Goal: Task Accomplishment & Management: Manage account settings

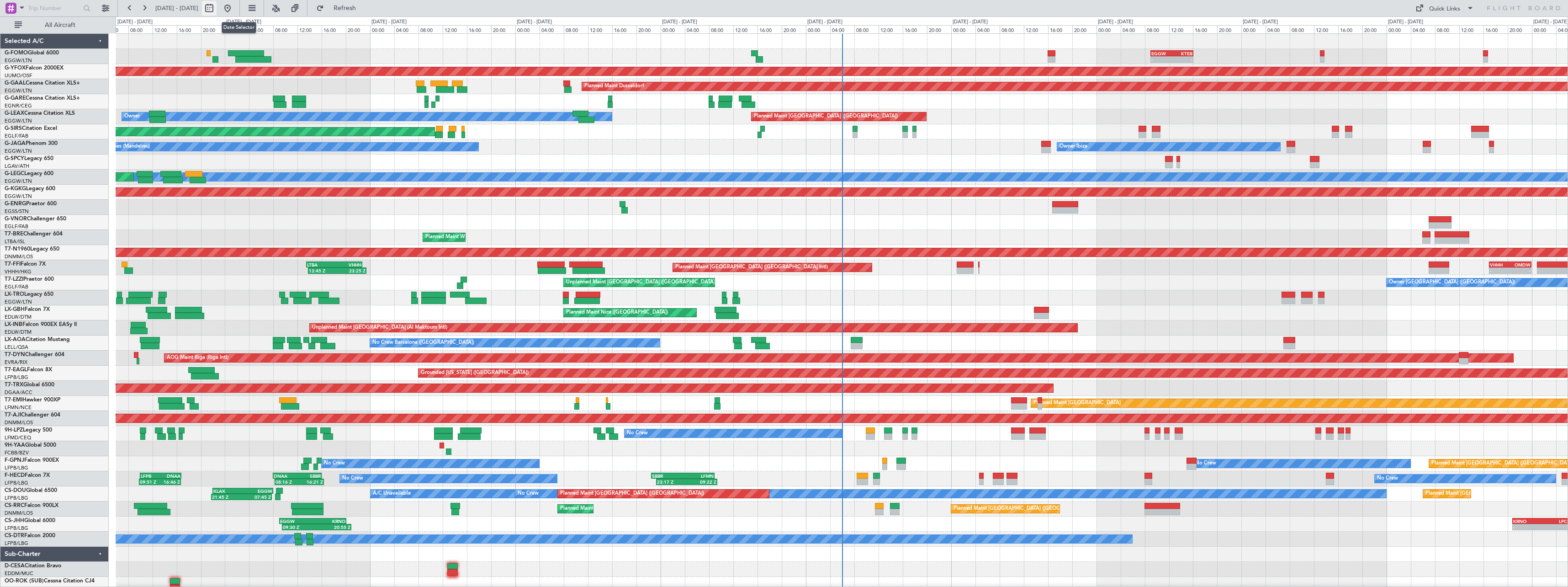
click at [217, 10] on button at bounding box center [209, 9] width 15 height 15
select select "8"
select select "2025"
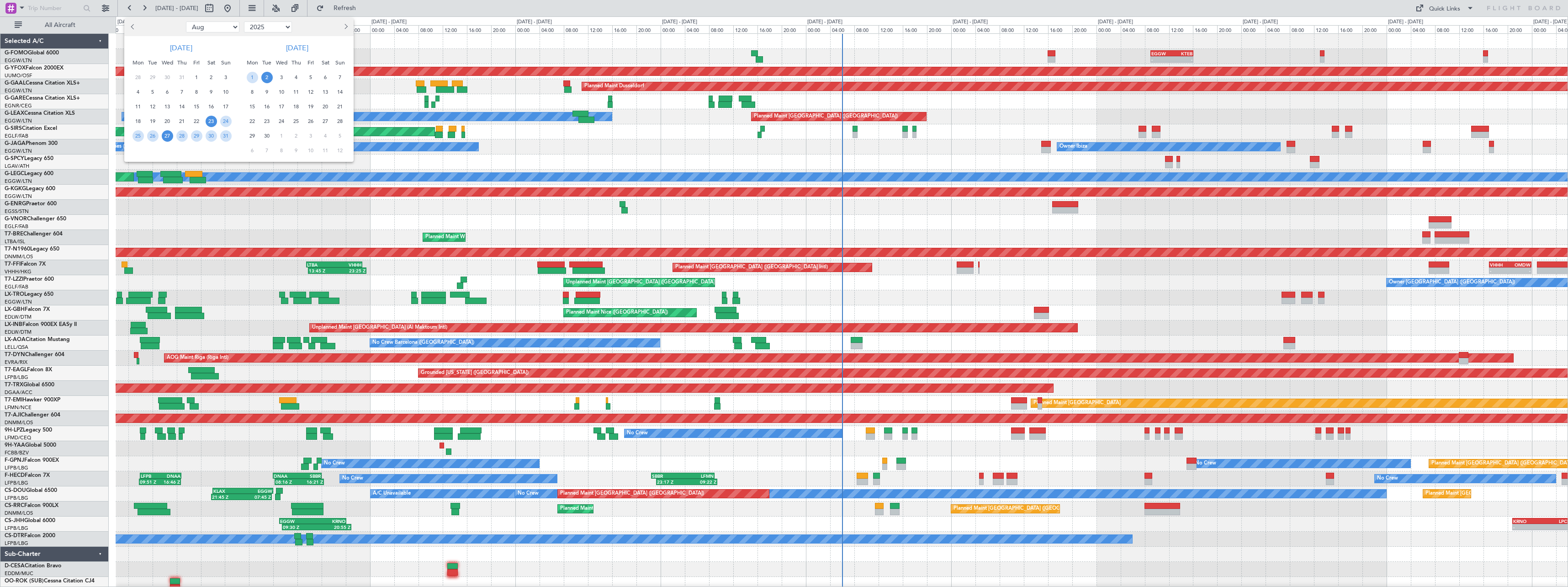
click at [163, 135] on span "27" at bounding box center [167, 136] width 12 height 12
click at [283, 94] on span "10" at bounding box center [281, 92] width 12 height 12
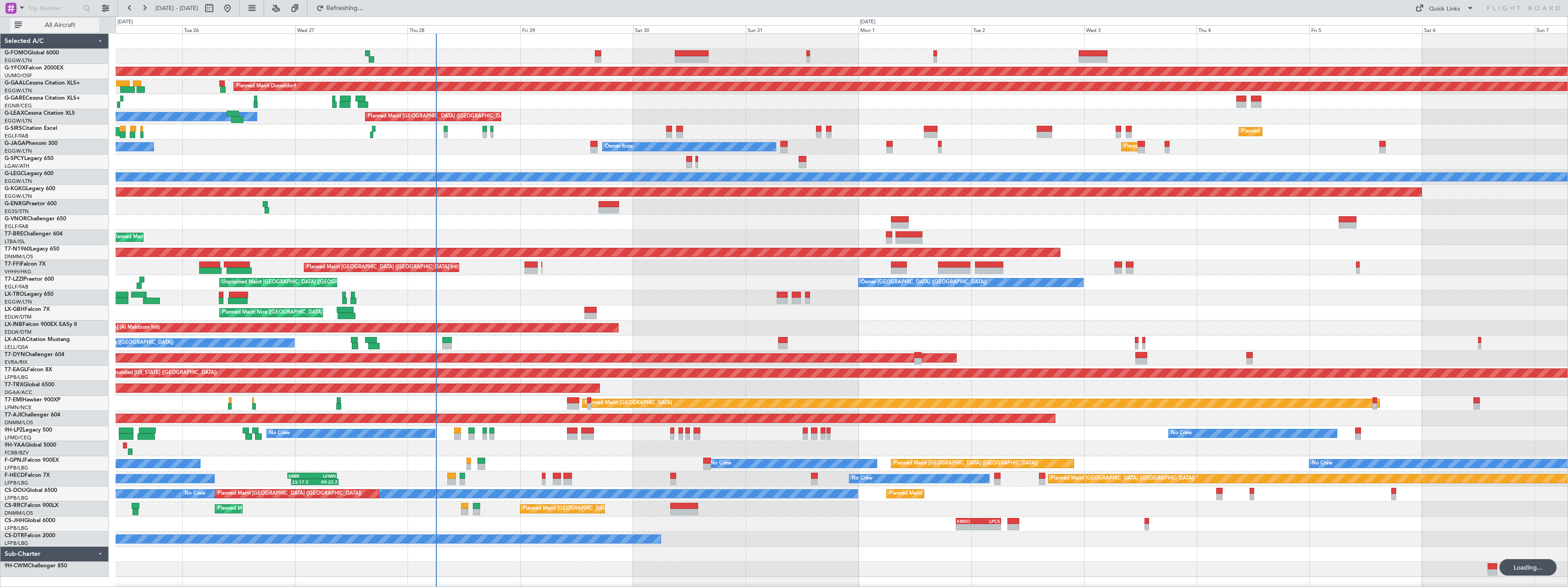
click at [68, 23] on span "All Aircraft" at bounding box center [60, 25] width 72 height 7
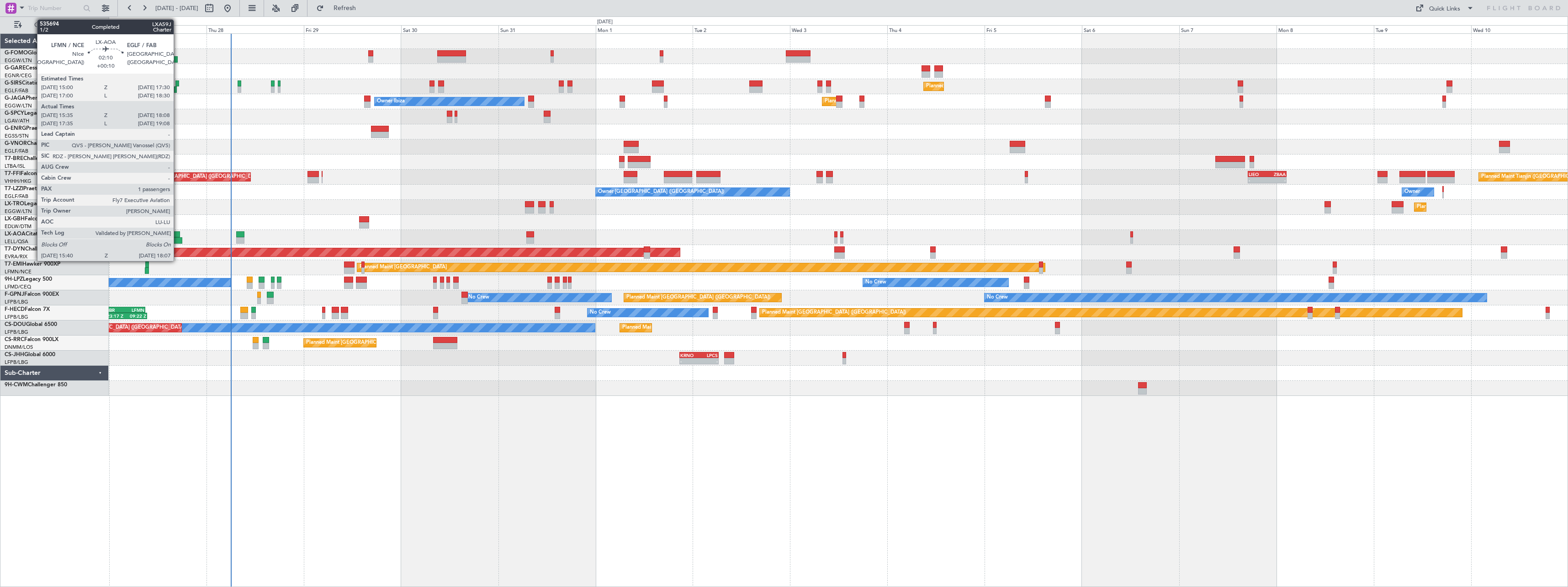
click at [178, 234] on div at bounding box center [174, 234] width 10 height 7
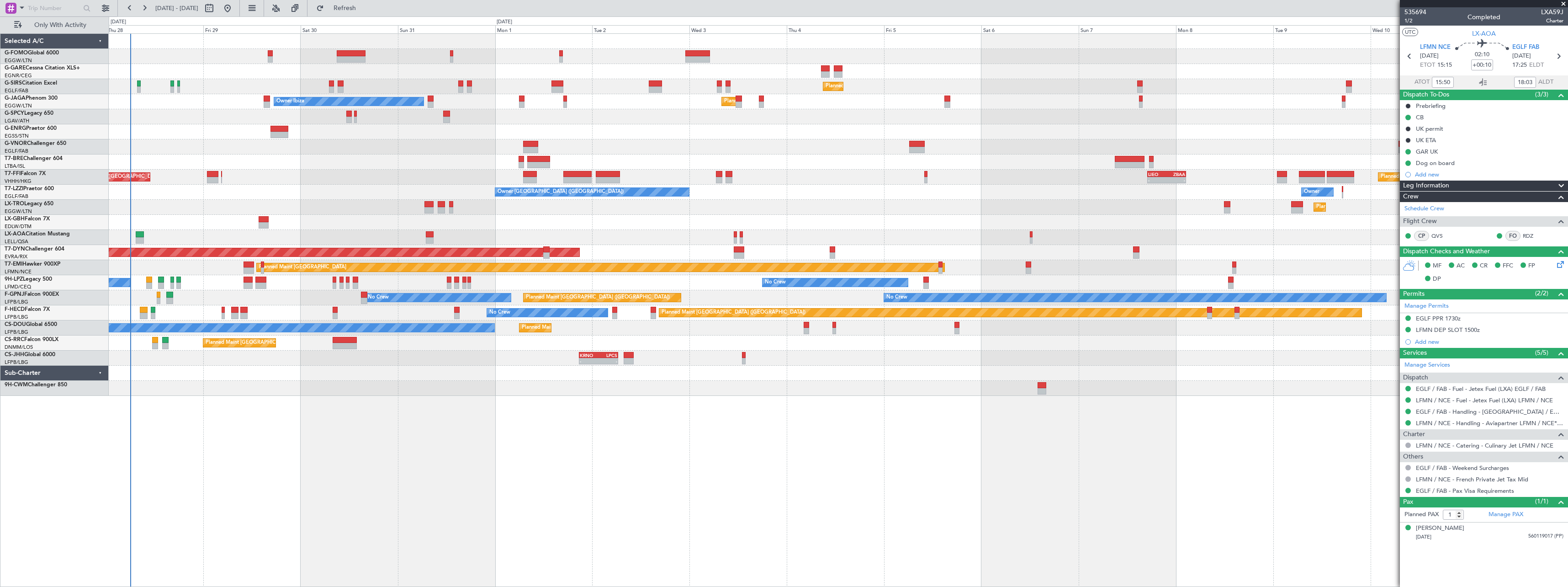
click at [257, 441] on div "Planned Maint [GEOGRAPHIC_DATA] ([GEOGRAPHIC_DATA]) Unplanned Maint [GEOGRAPHIC…" at bounding box center [838, 310] width 1459 height 554
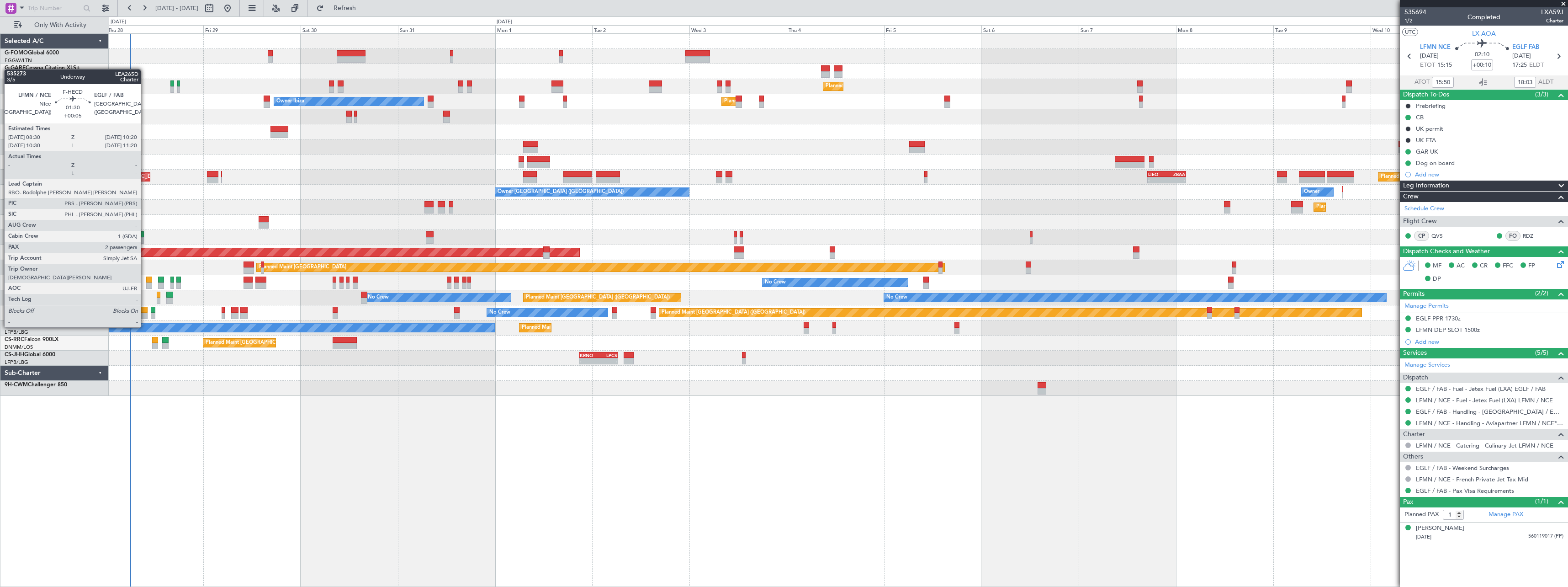
click at [145, 310] on div at bounding box center [144, 310] width 8 height 7
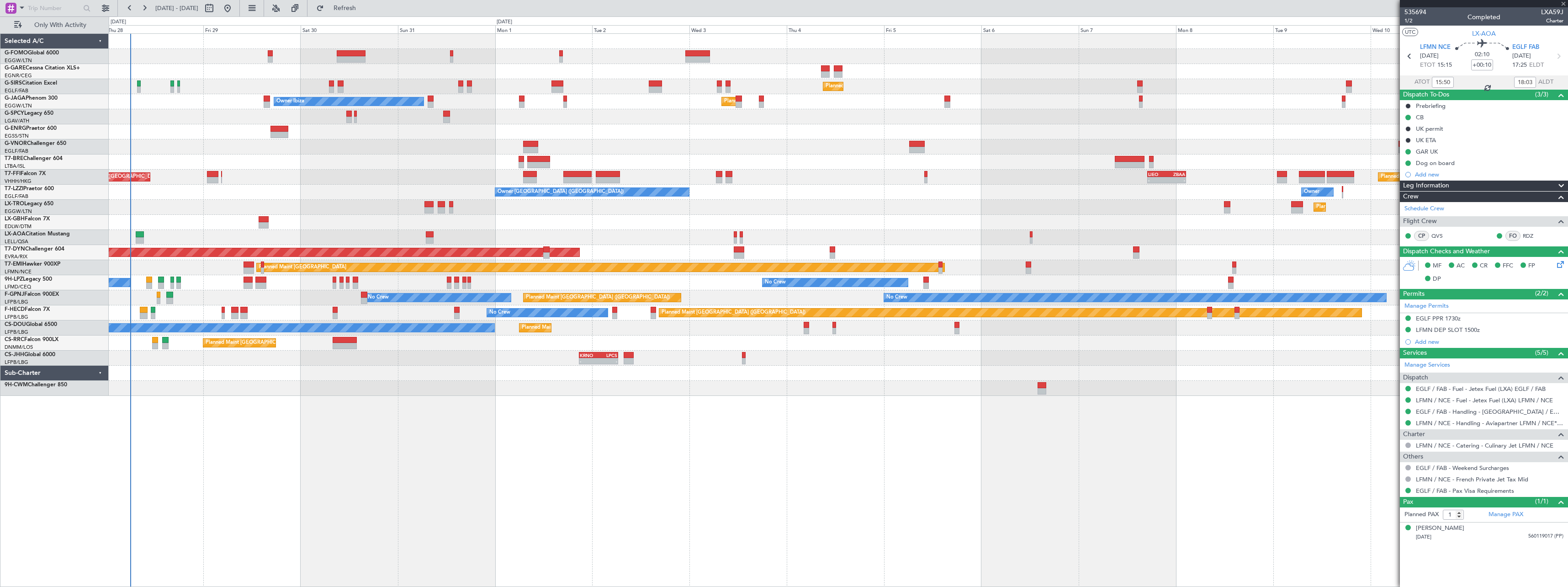
type input "+00:05"
type input "2"
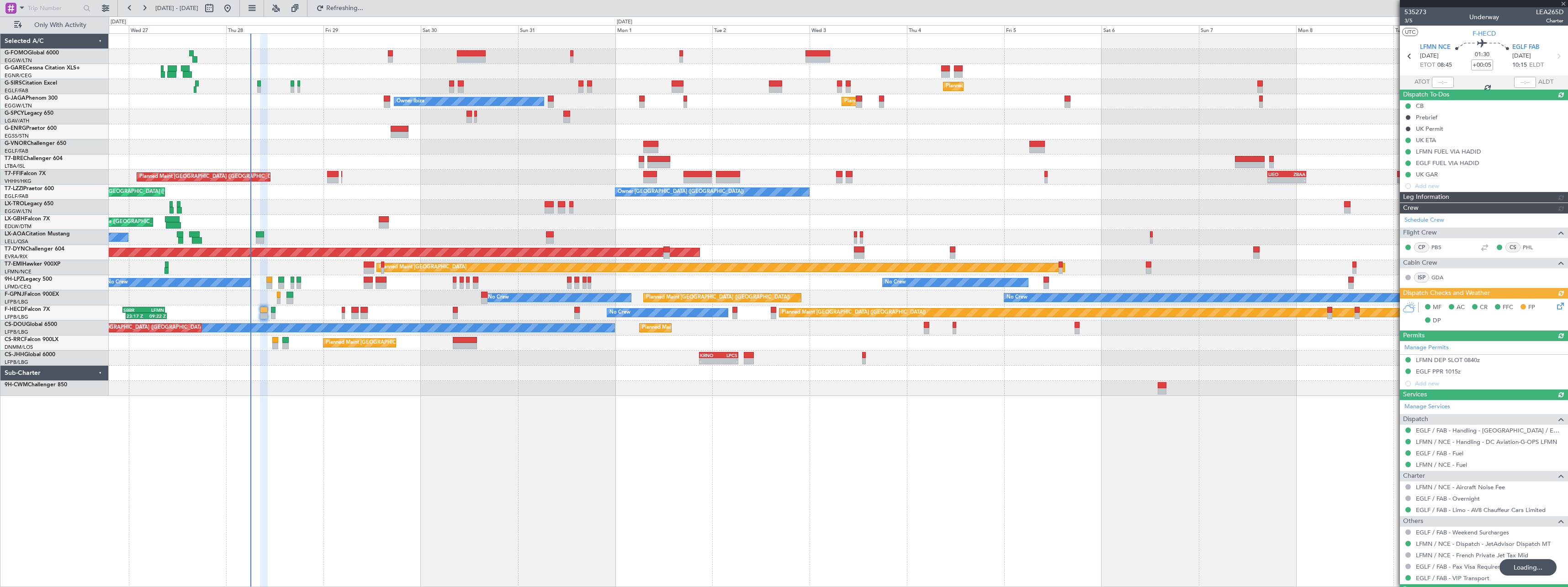
click at [234, 404] on div "Planned Maint [GEOGRAPHIC_DATA] ([GEOGRAPHIC_DATA]) Unplanned Maint [GEOGRAPHIC…" at bounding box center [838, 310] width 1459 height 554
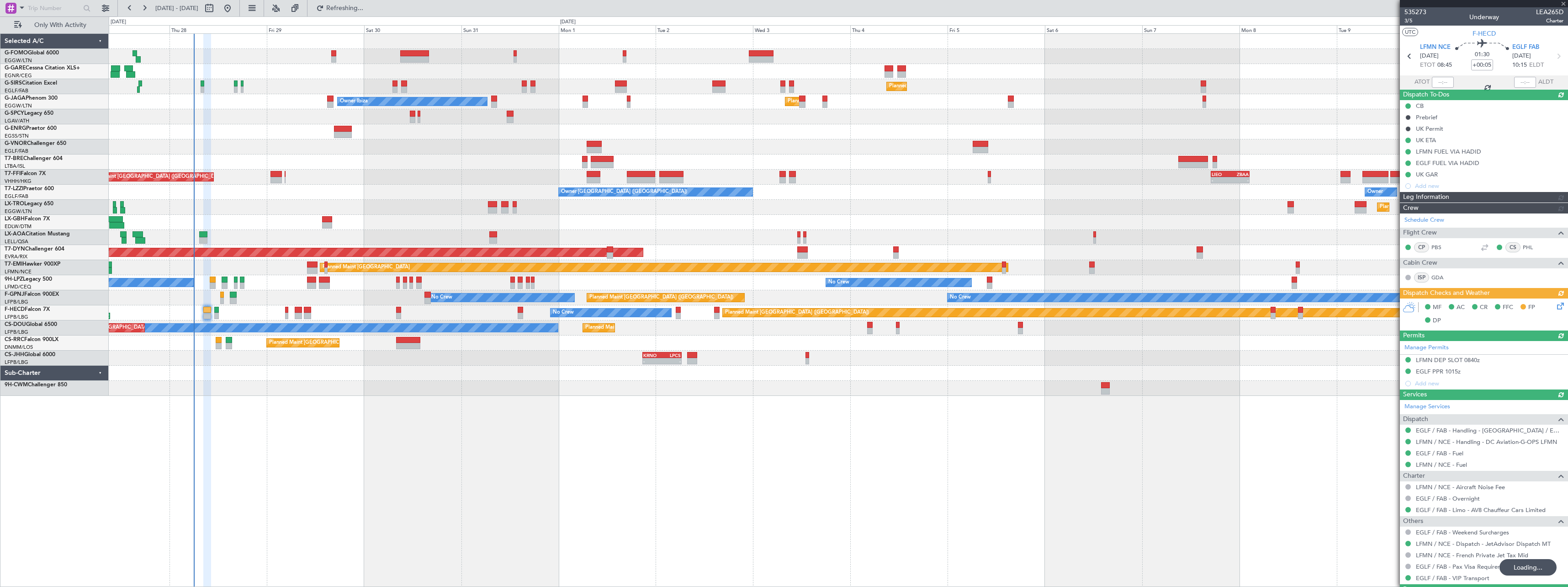
click at [225, 407] on div "Planned Maint [GEOGRAPHIC_DATA] ([GEOGRAPHIC_DATA]) Unplanned Maint [GEOGRAPHIC…" at bounding box center [838, 310] width 1459 height 554
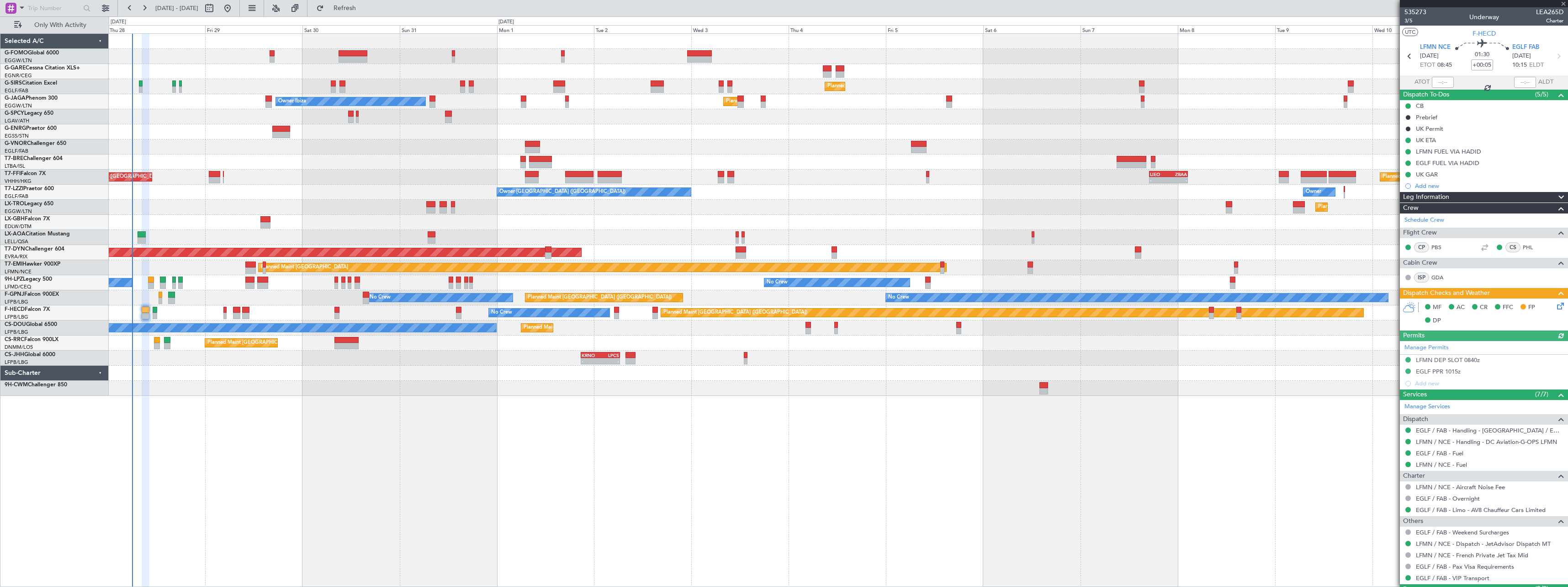
click at [202, 417] on div "Planned Maint [GEOGRAPHIC_DATA] ([GEOGRAPHIC_DATA]) Unplanned Maint [GEOGRAPHIC…" at bounding box center [838, 310] width 1459 height 554
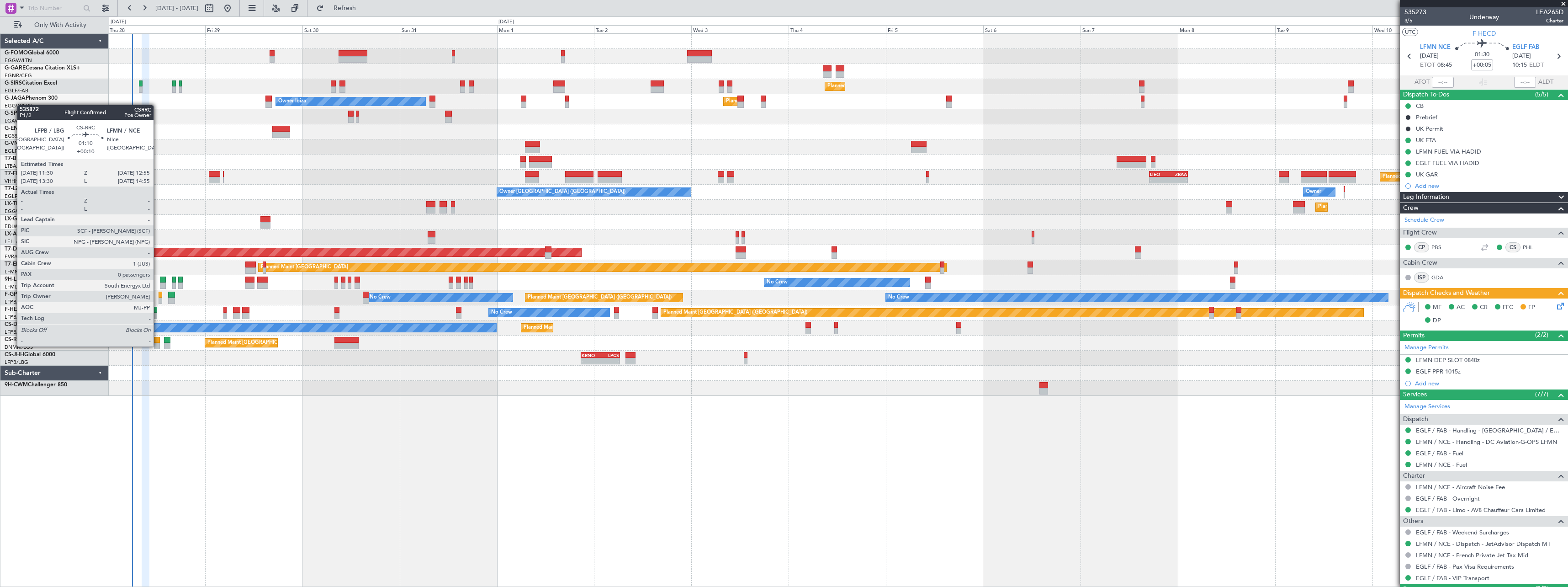
click at [158, 345] on div at bounding box center [157, 346] width 6 height 7
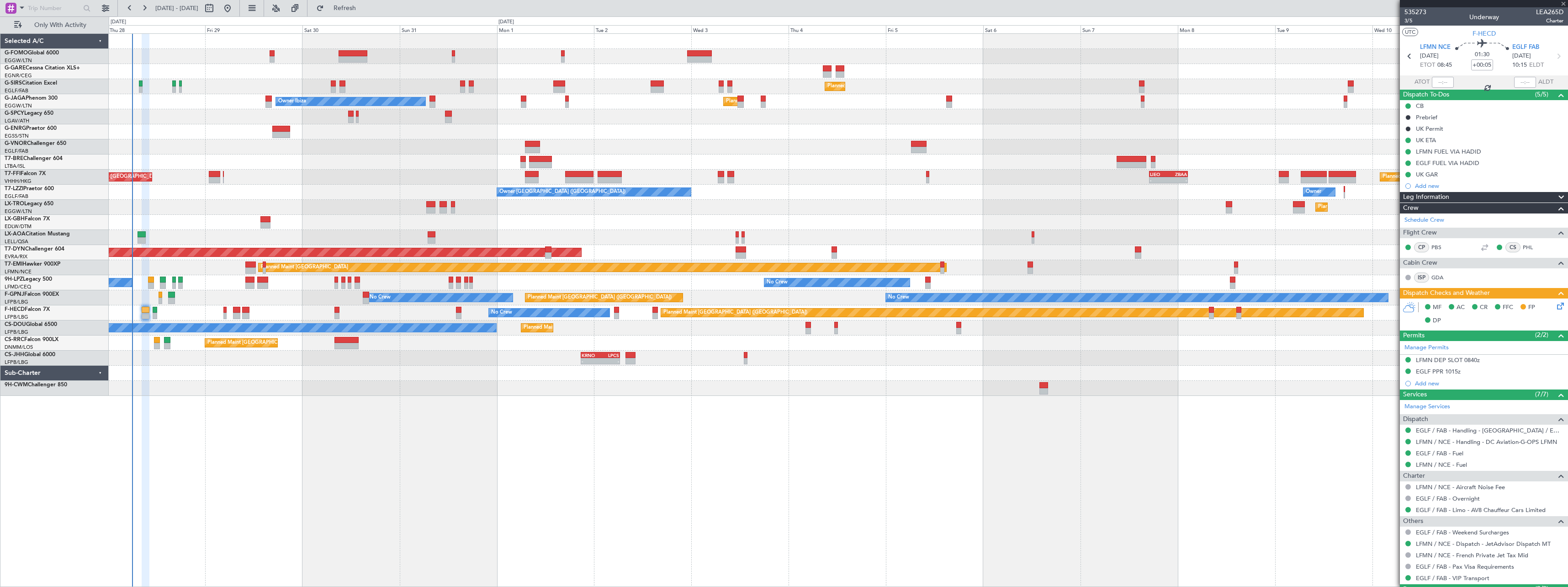
type input "+00:10"
type input "0"
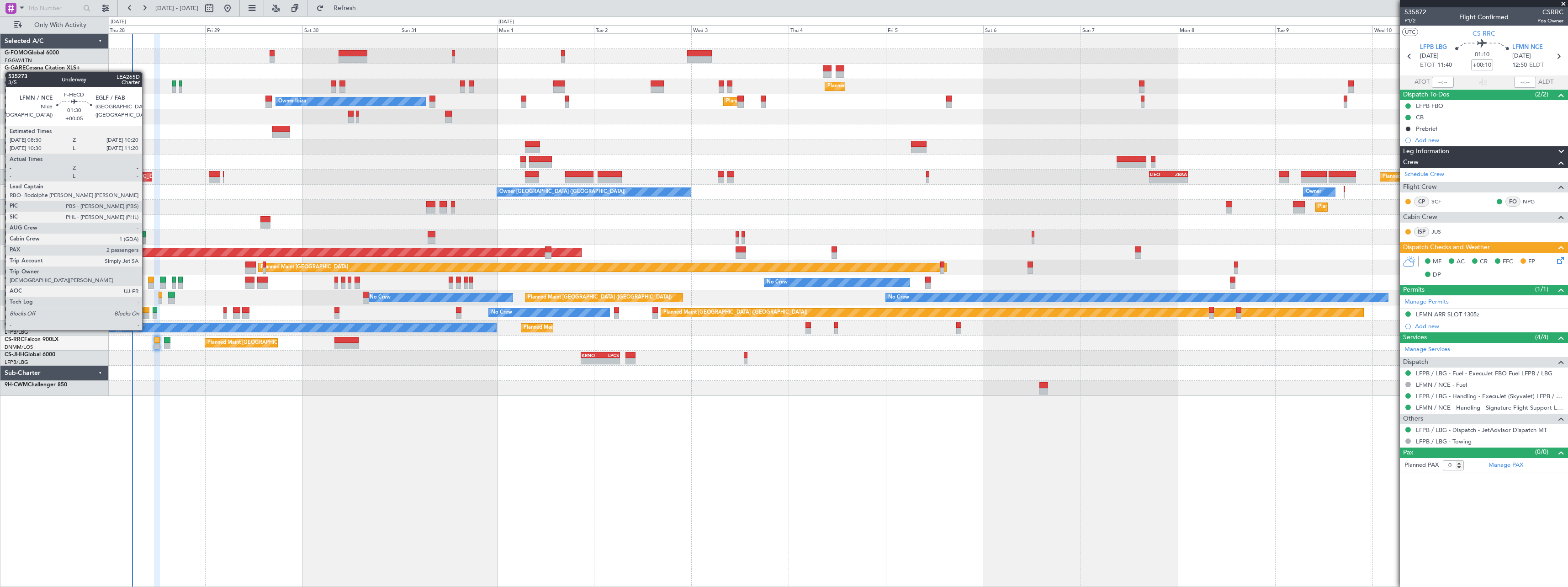
click at [146, 312] on div at bounding box center [145, 315] width 8 height 7
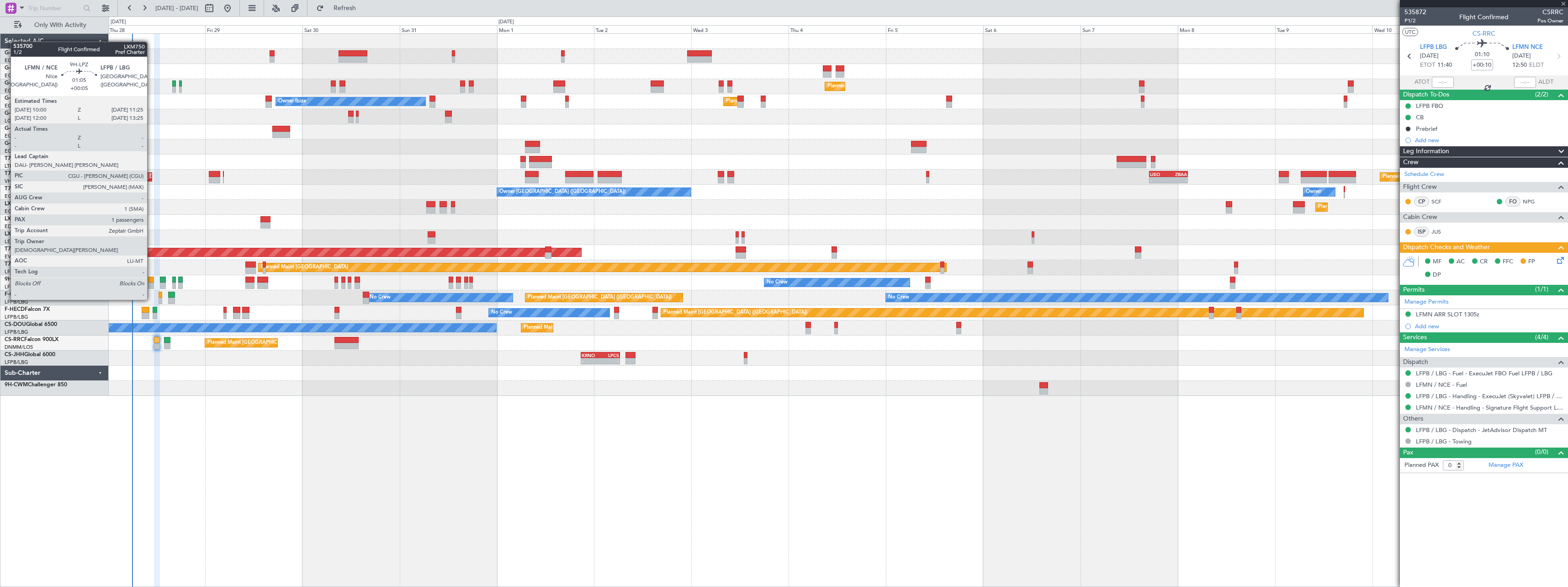
type input "+00:05"
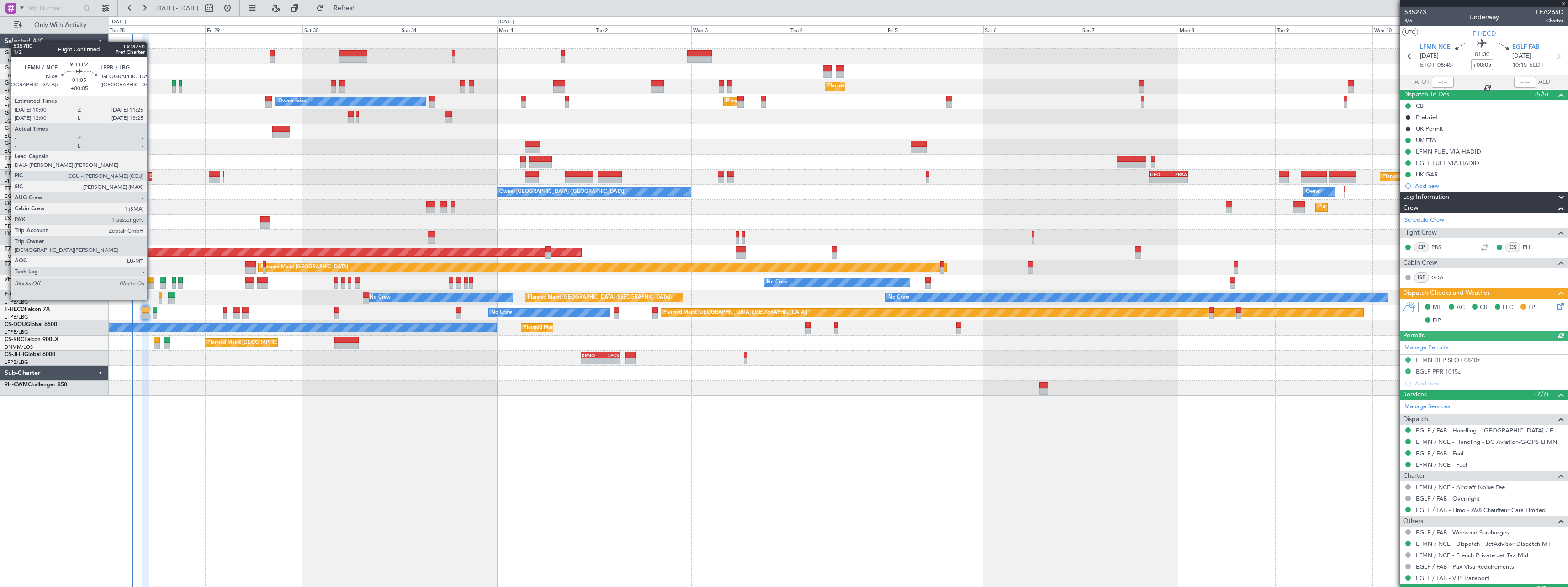
click at [151, 283] on div at bounding box center [151, 286] width 6 height 7
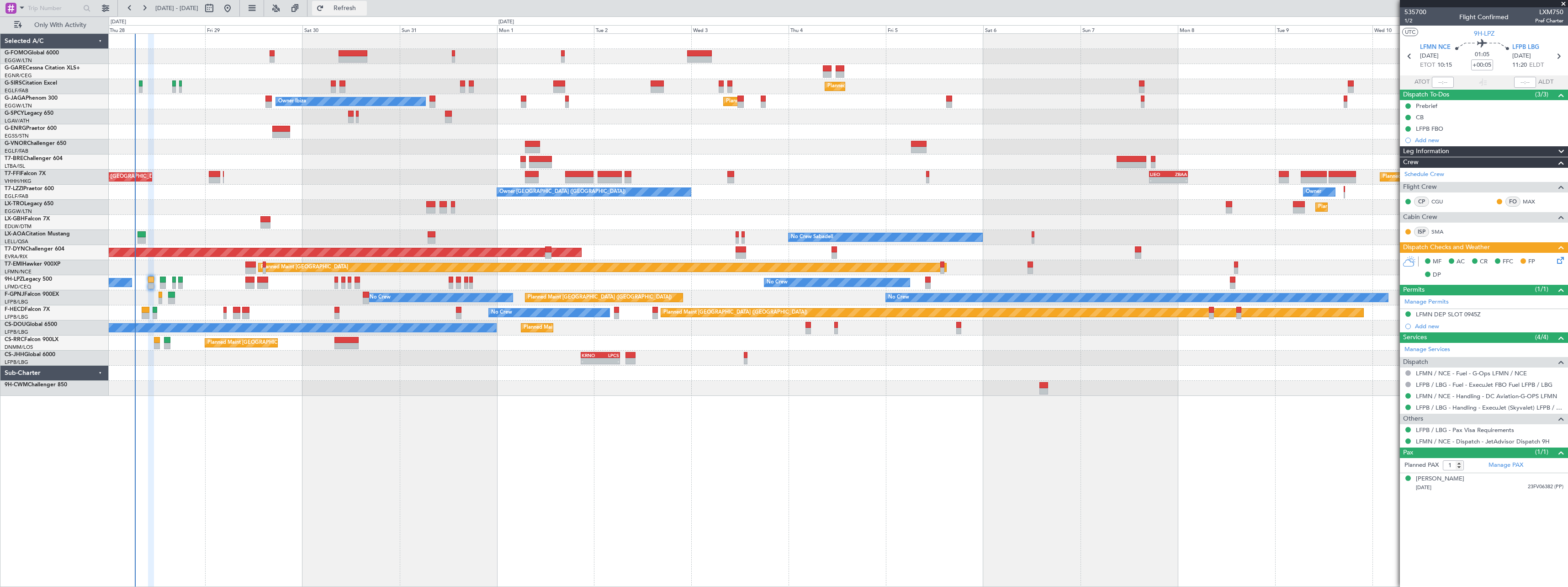
click at [364, 9] on span "Refresh" at bounding box center [345, 8] width 38 height 7
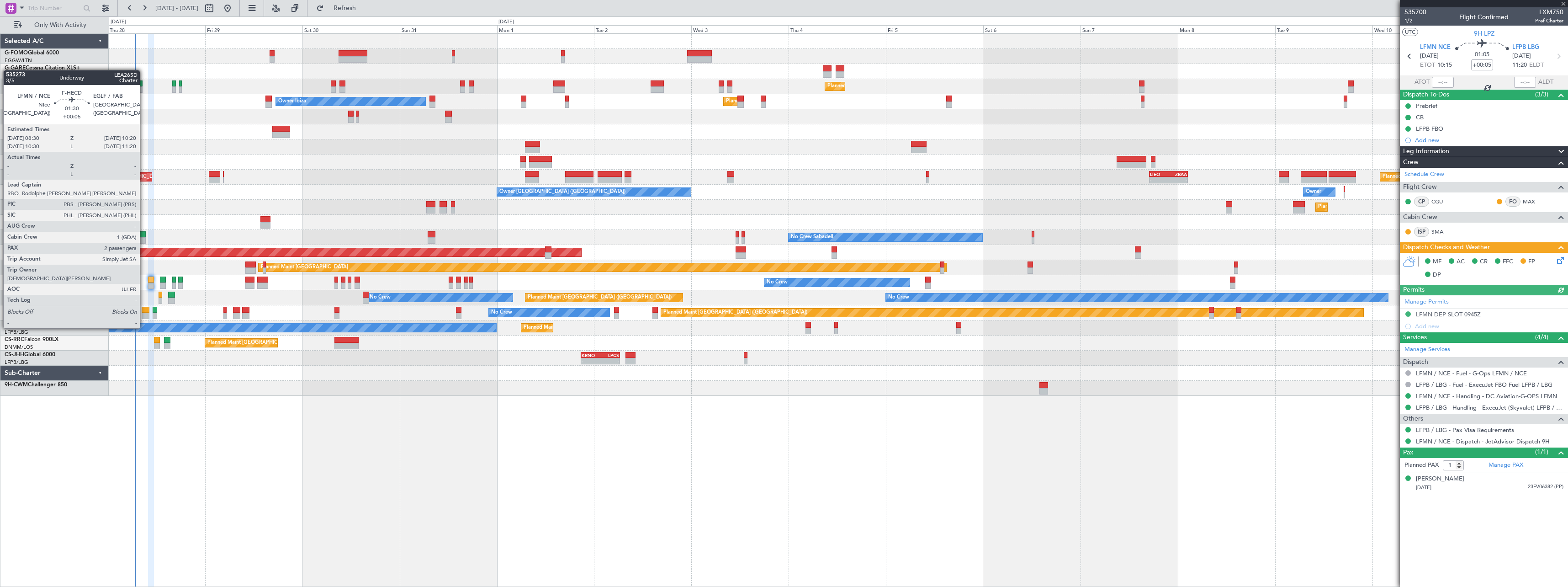
click at [144, 311] on div at bounding box center [145, 310] width 8 height 7
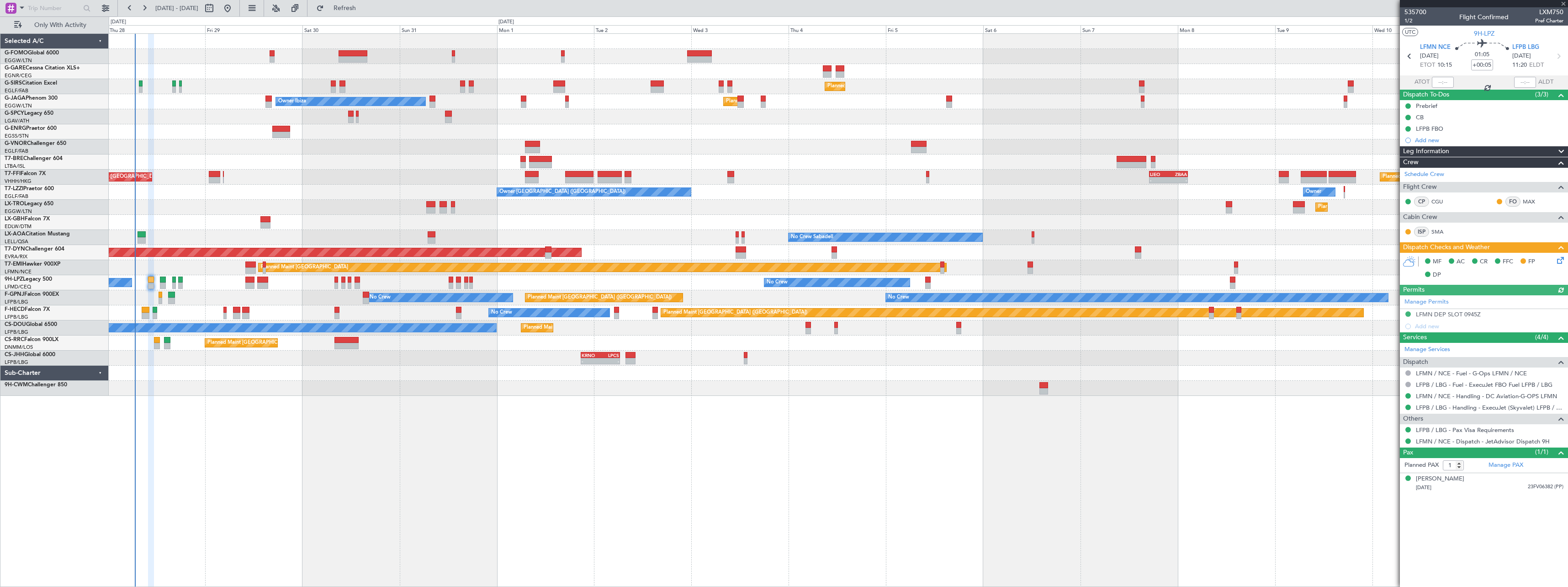
type input "2"
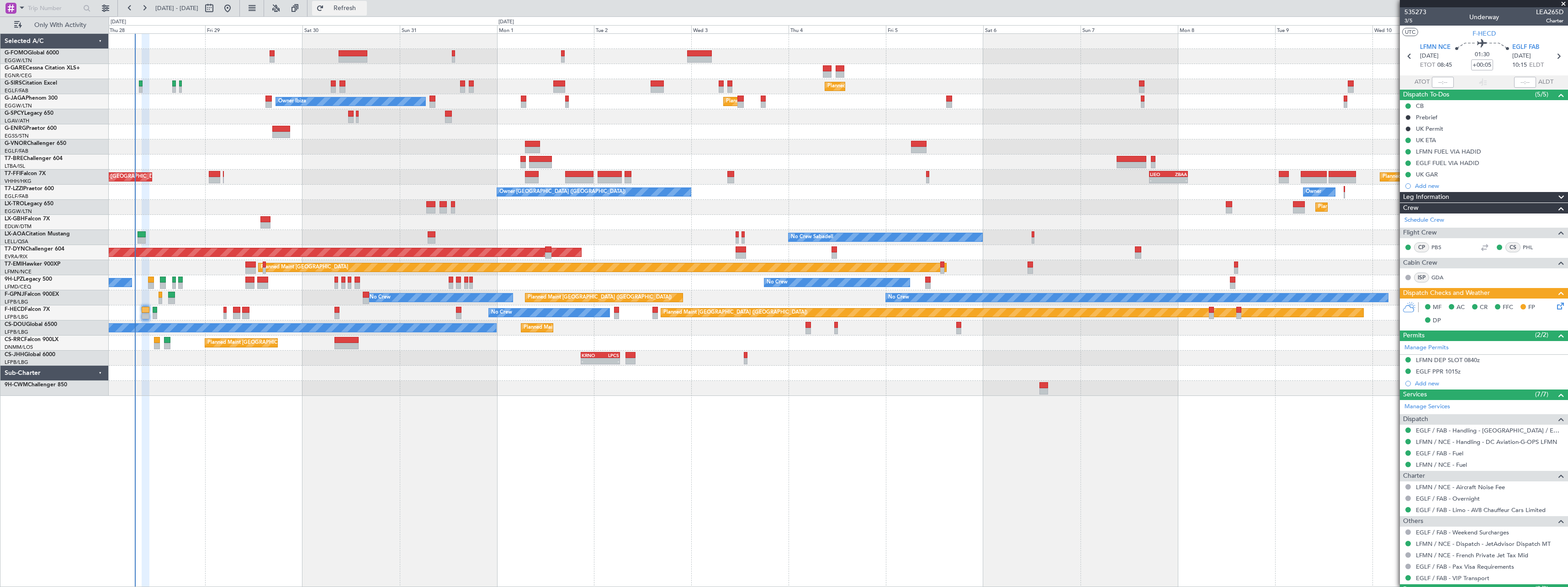
click at [364, 9] on span "Refresh" at bounding box center [345, 8] width 38 height 7
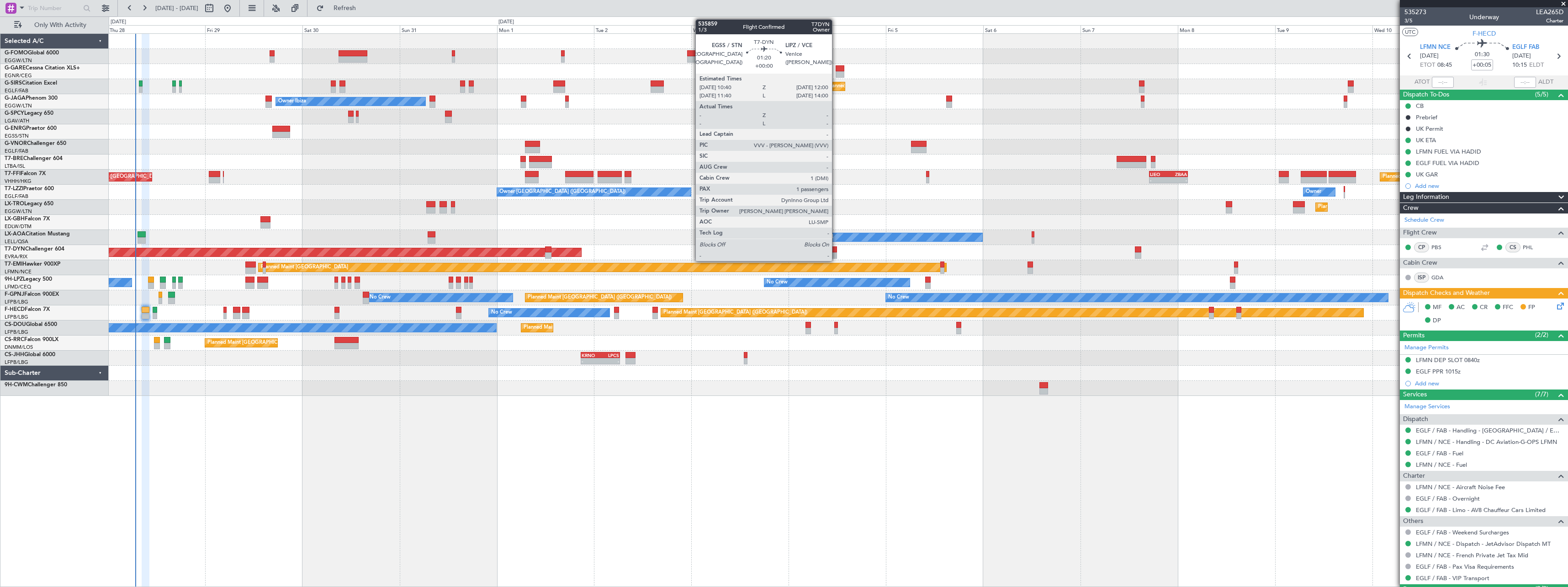
click at [836, 253] on div at bounding box center [834, 255] width 5 height 7
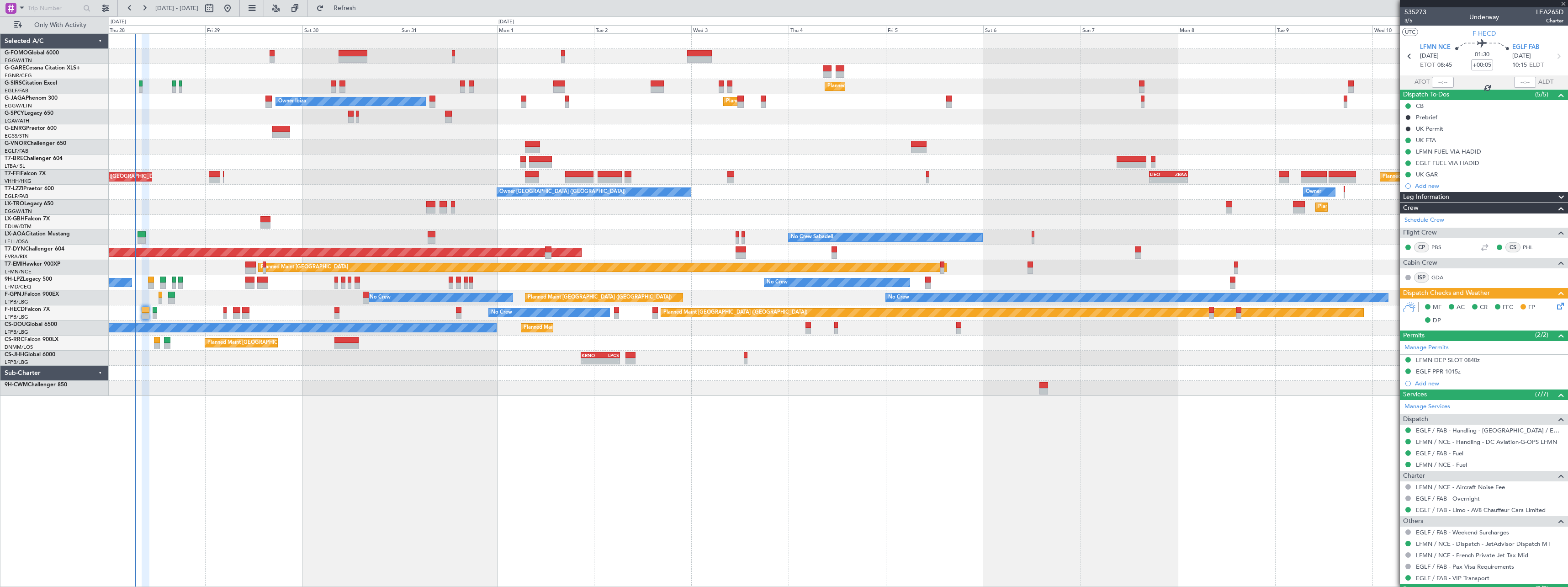
type input "1"
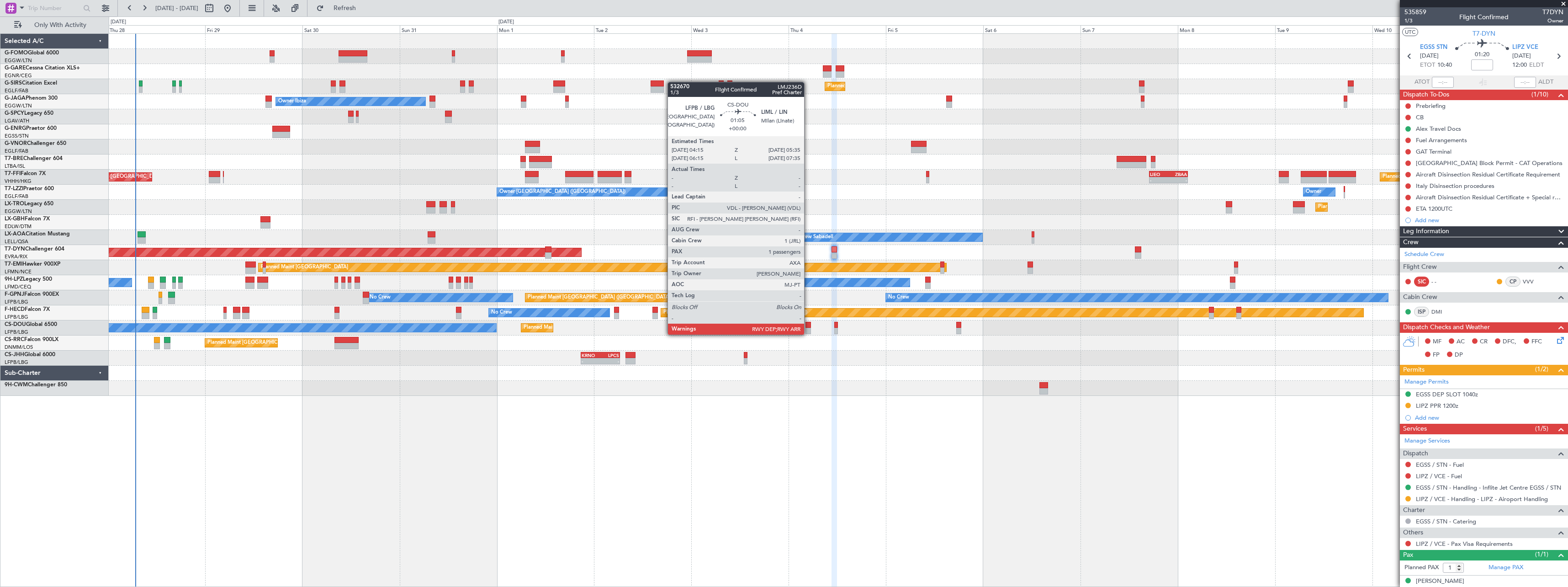
click at [808, 334] on div at bounding box center [808, 331] width 5 height 7
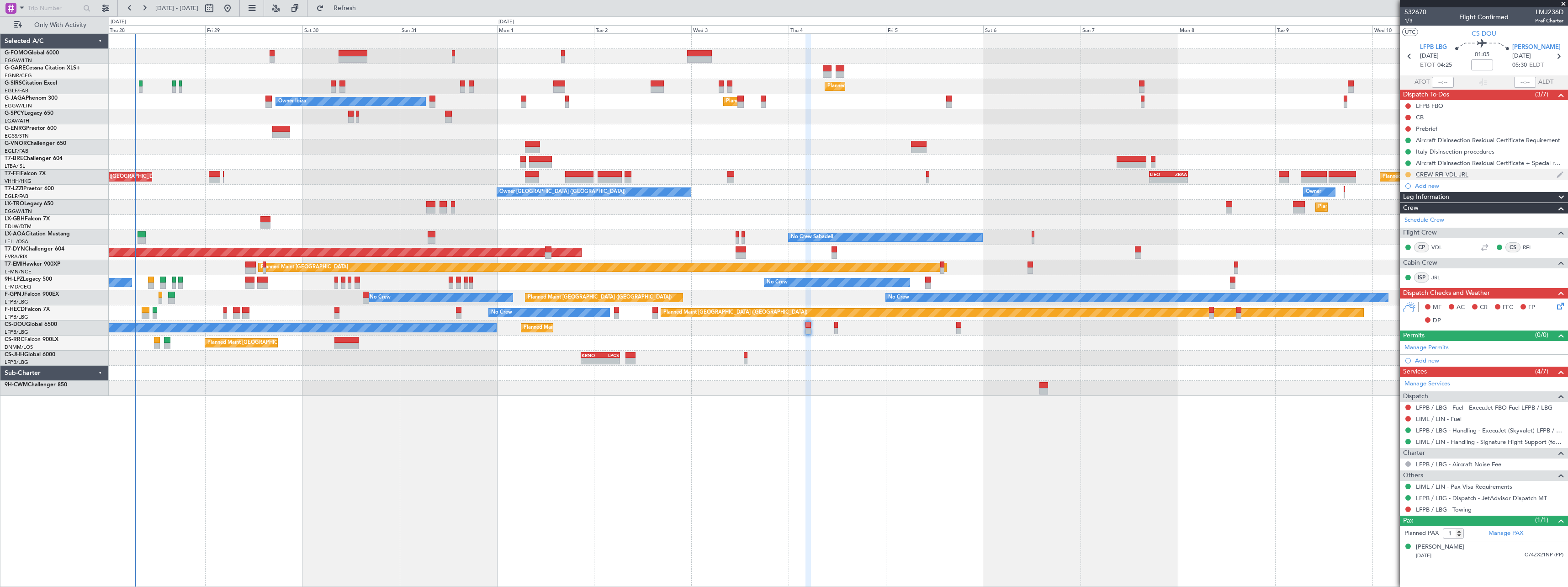
click at [1408, 175] on button at bounding box center [1408, 174] width 5 height 5
drag, startPoint x: 1399, startPoint y: 215, endPoint x: 1397, endPoint y: 220, distance: 5.4
click at [1399, 216] on span "Completed" at bounding box center [1412, 214] width 30 height 9
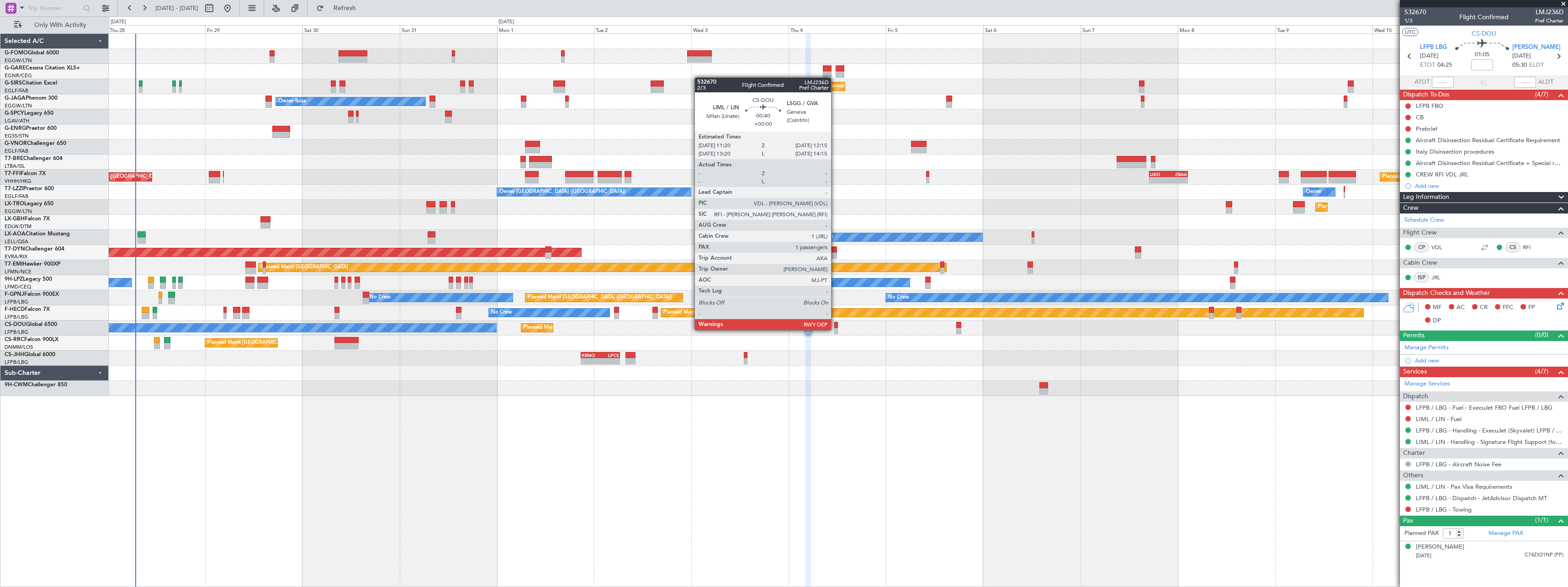
click at [835, 329] on div at bounding box center [836, 331] width 4 height 7
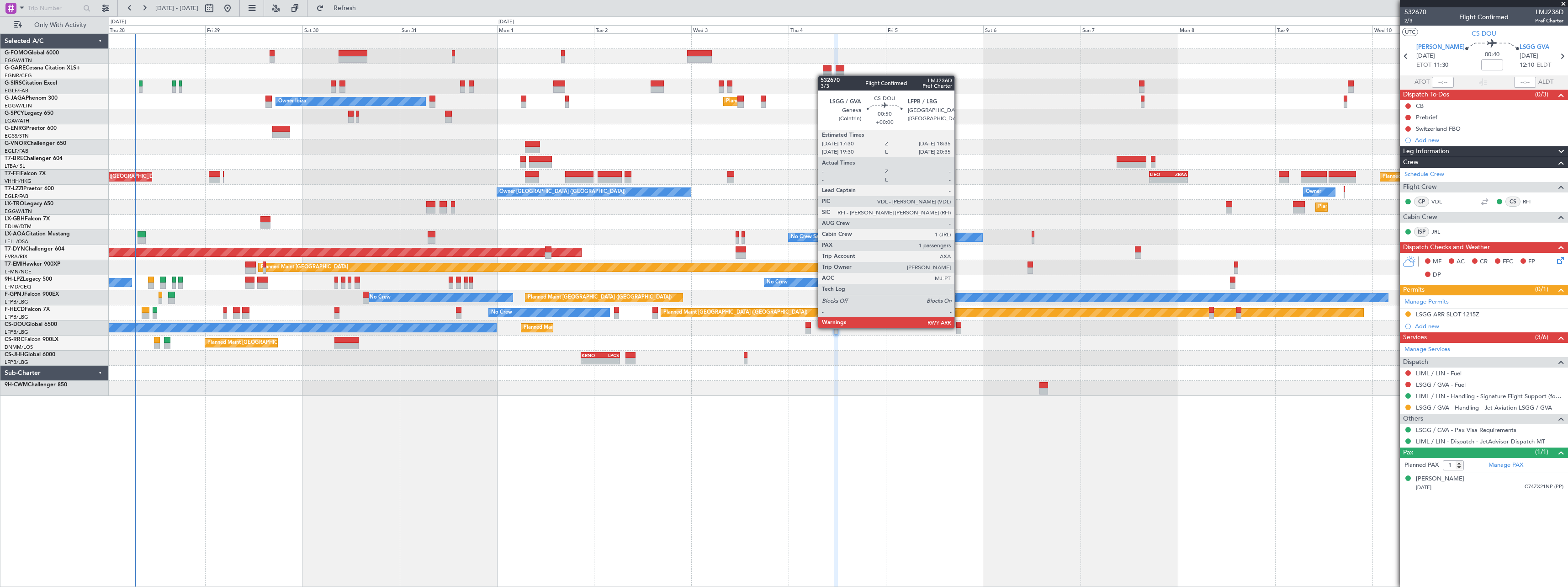
click at [959, 327] on div at bounding box center [959, 325] width 5 height 7
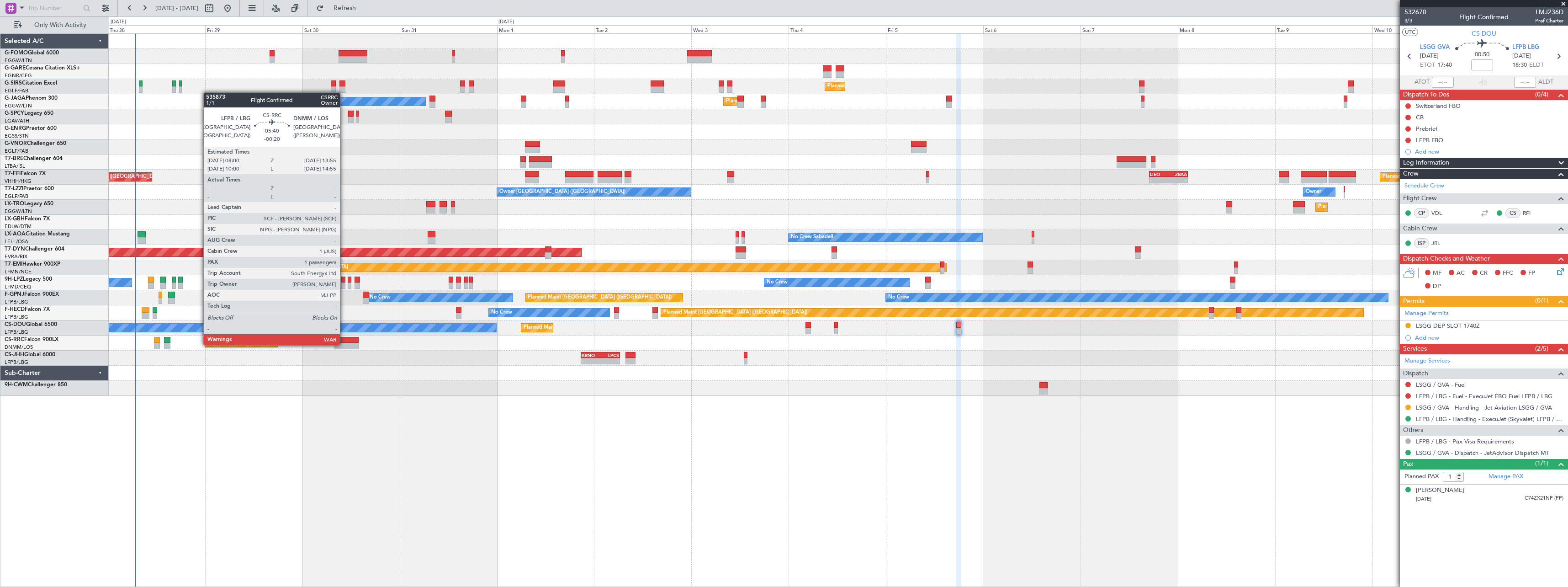
click at [344, 344] on div at bounding box center [346, 346] width 24 height 7
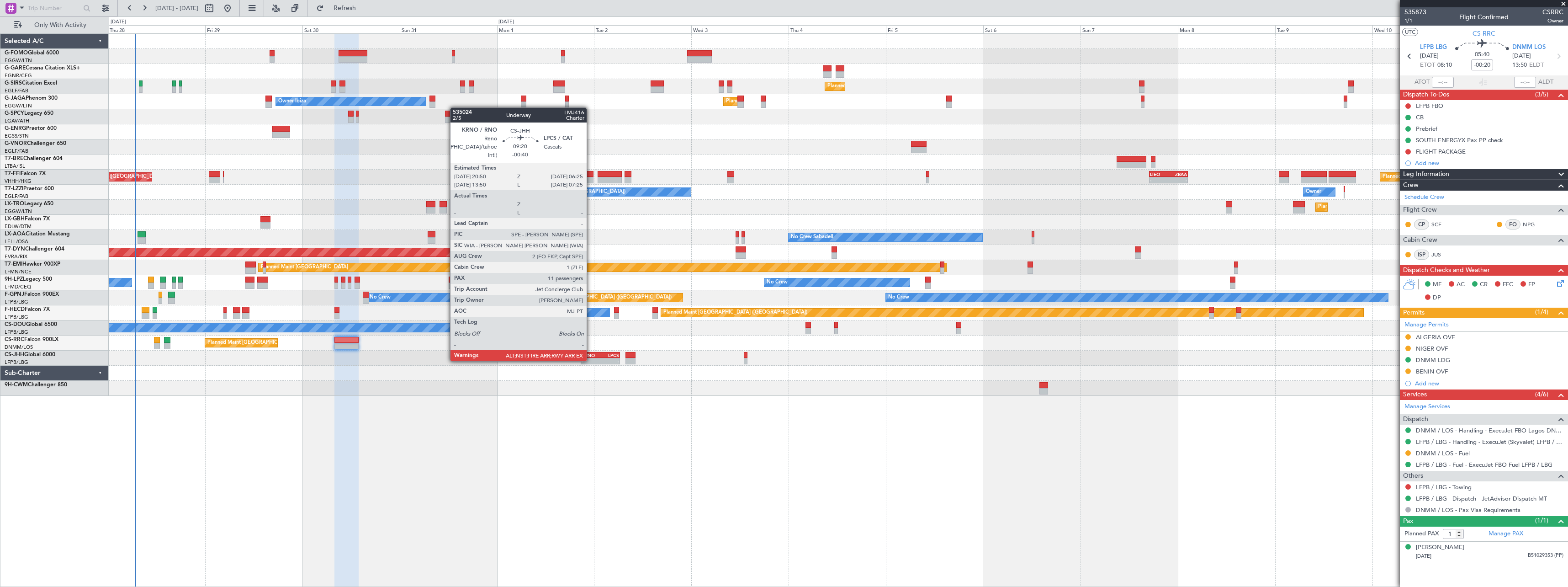
click at [591, 360] on div "-" at bounding box center [590, 360] width 19 height 5
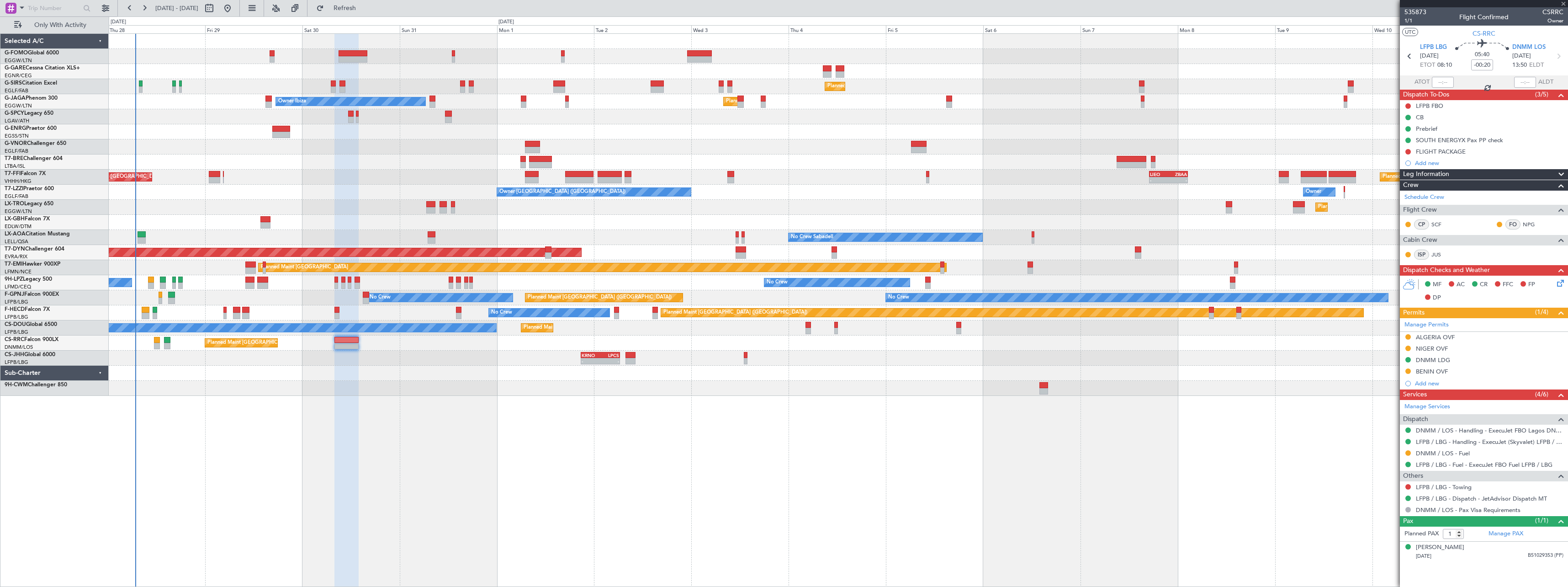
type input "-00:40"
type input "11"
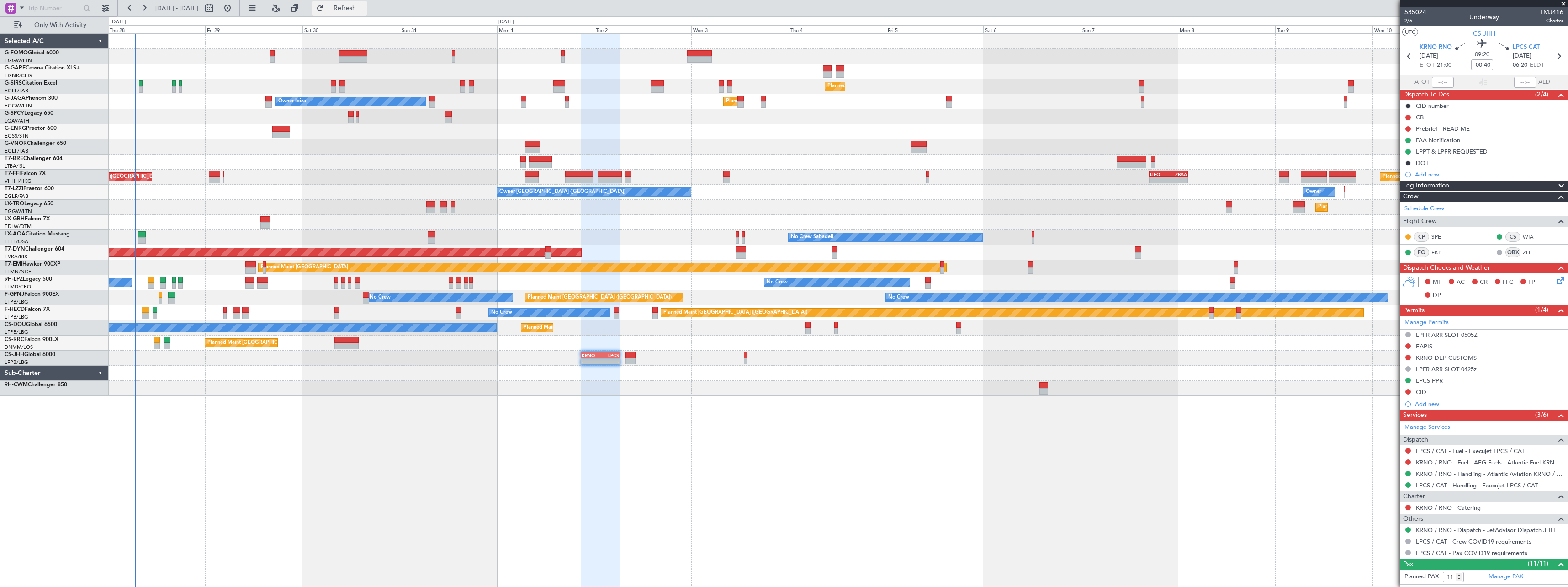
click at [364, 8] on span "Refresh" at bounding box center [345, 8] width 38 height 7
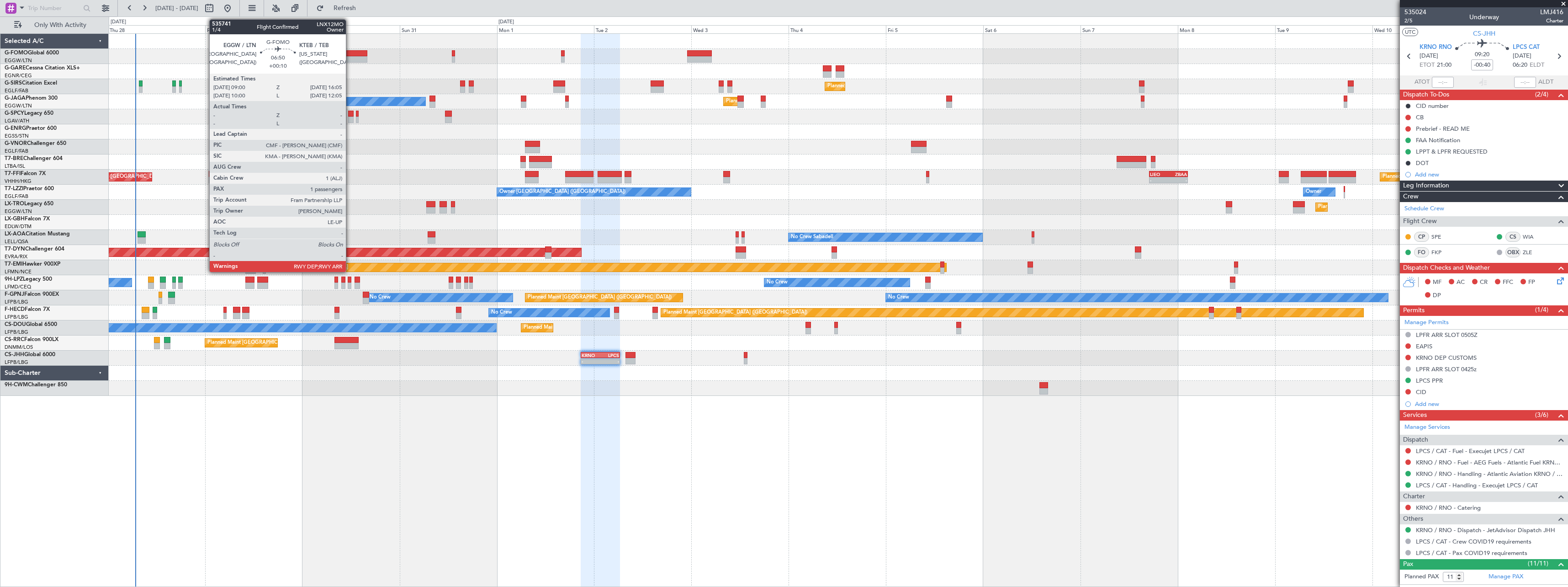
click at [350, 51] on div at bounding box center [352, 54] width 29 height 7
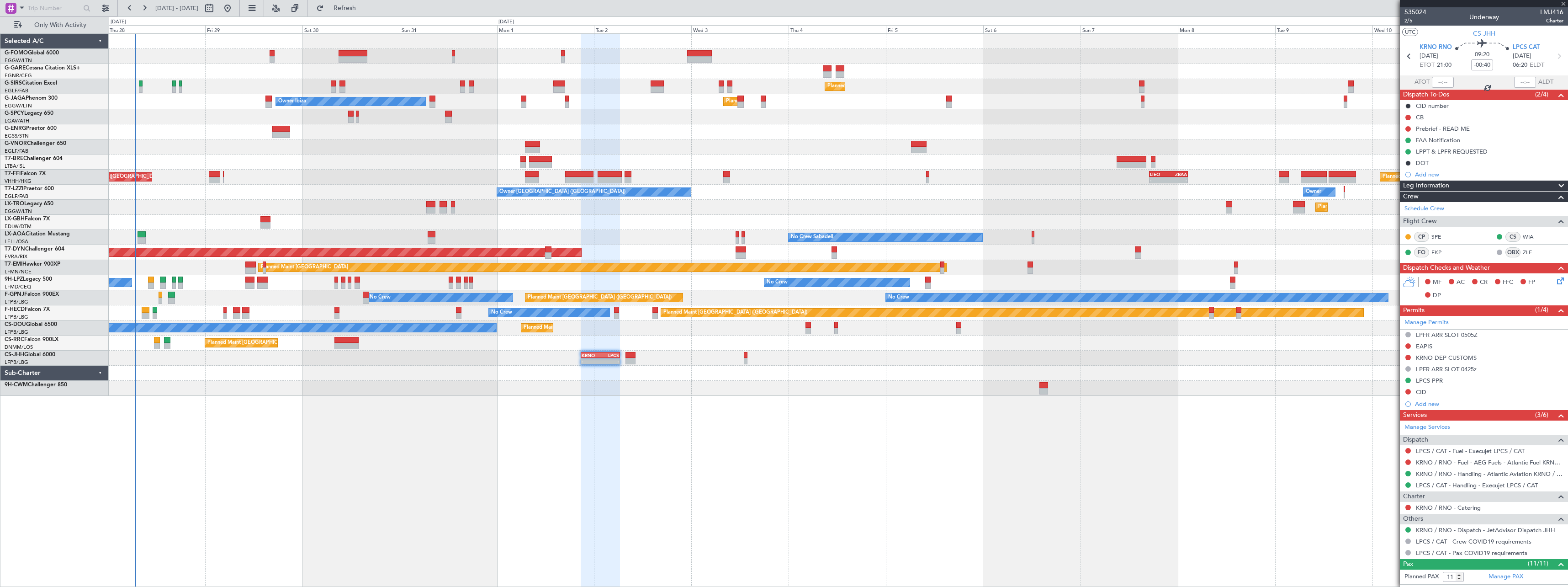
type input "+00:10"
type input "1"
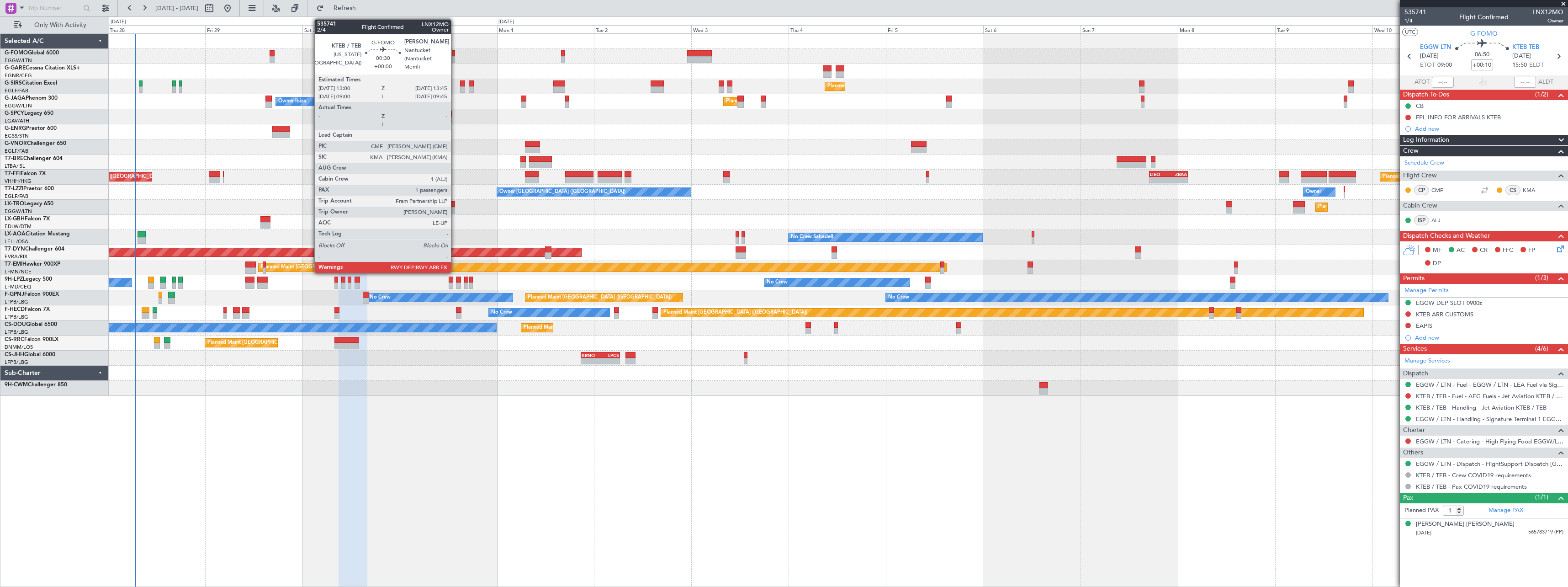
click at [455, 54] on div at bounding box center [453, 54] width 3 height 7
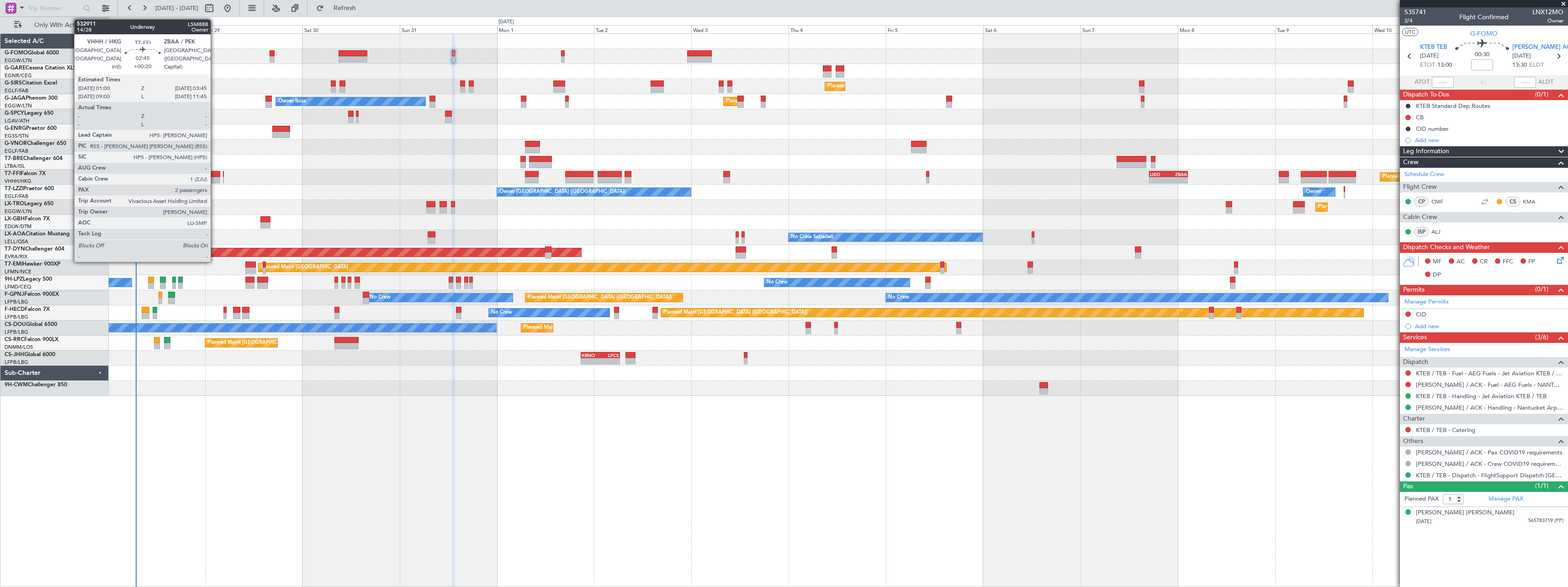
click at [215, 175] on div at bounding box center [214, 174] width 12 height 7
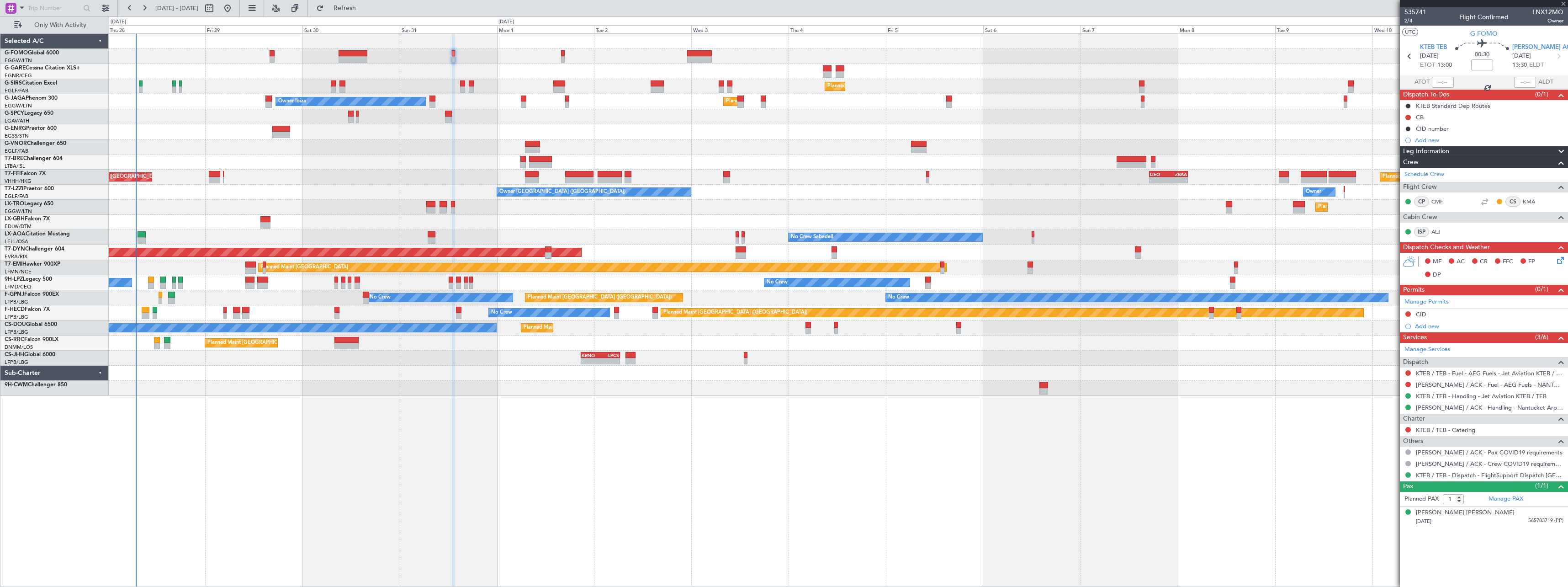
type input "+00:20"
type input "2"
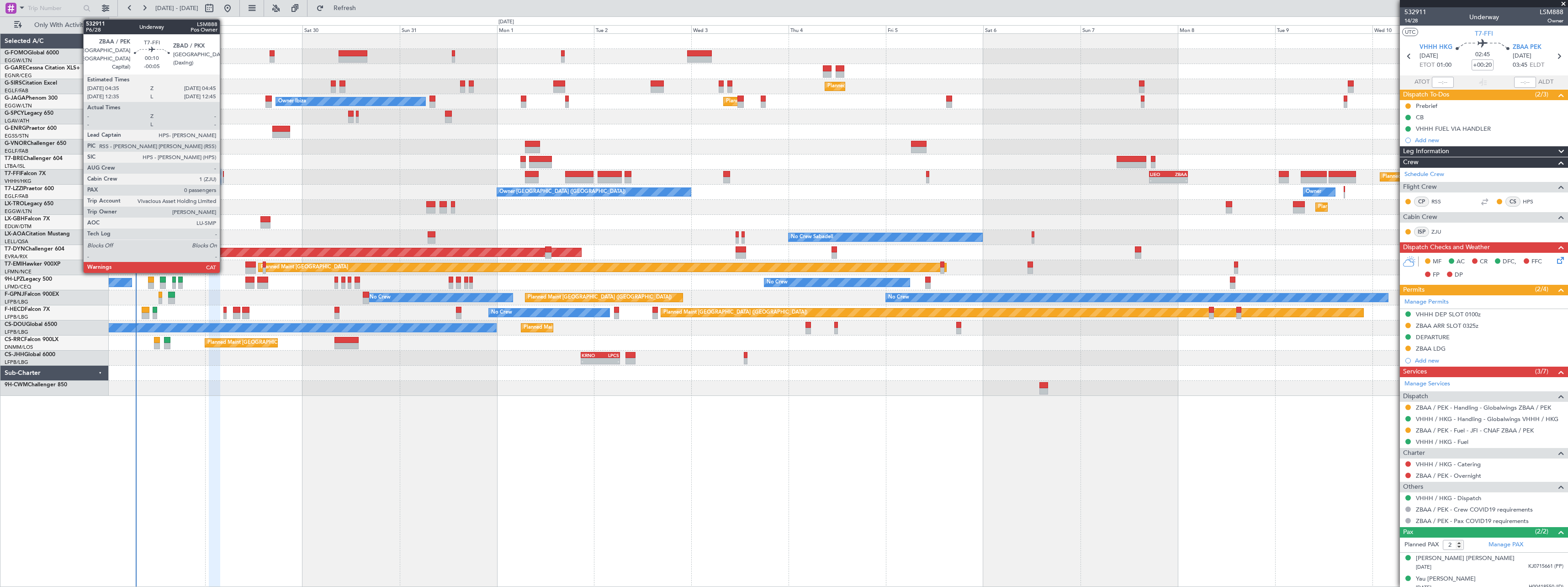
click at [224, 175] on div at bounding box center [223, 174] width 1 height 7
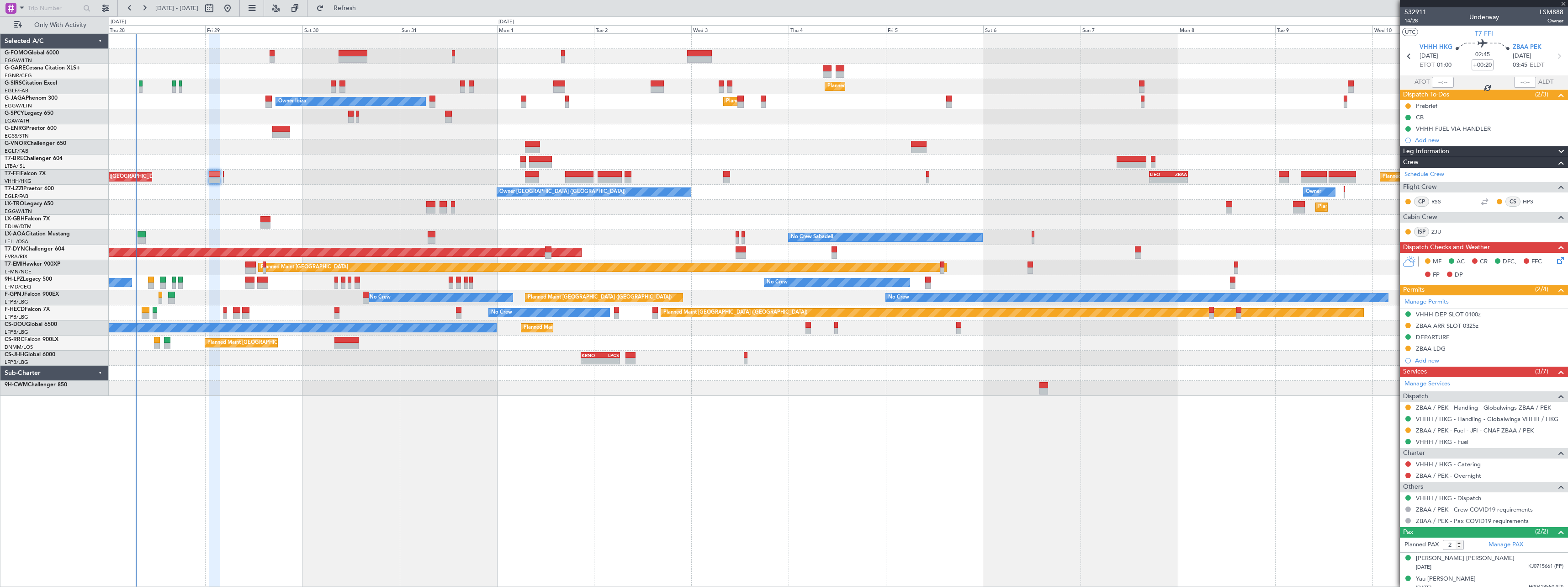
type input "-00:05"
type input "0"
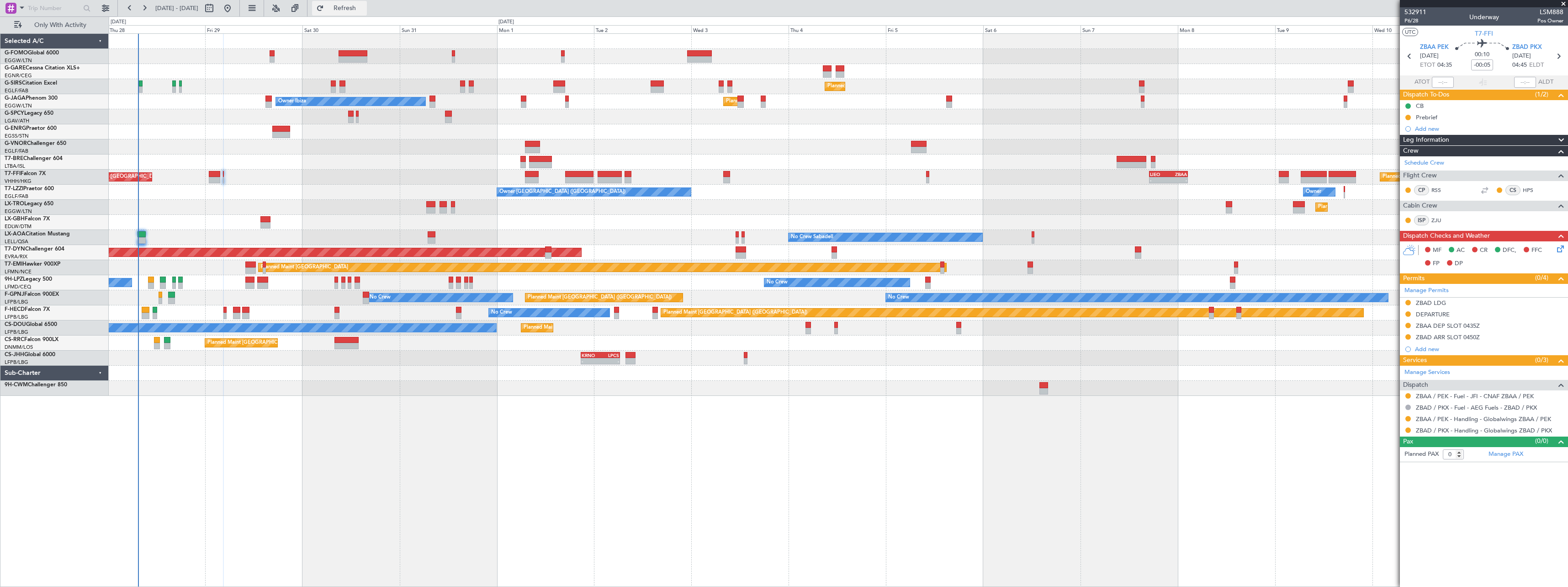
click at [364, 8] on span "Refresh" at bounding box center [345, 8] width 38 height 7
click at [364, 5] on span "Refresh" at bounding box center [345, 8] width 38 height 7
click at [364, 9] on span "Refresh" at bounding box center [345, 8] width 38 height 7
click at [364, 6] on span "Refresh" at bounding box center [345, 8] width 38 height 7
click at [364, 7] on span "Refresh" at bounding box center [345, 8] width 38 height 7
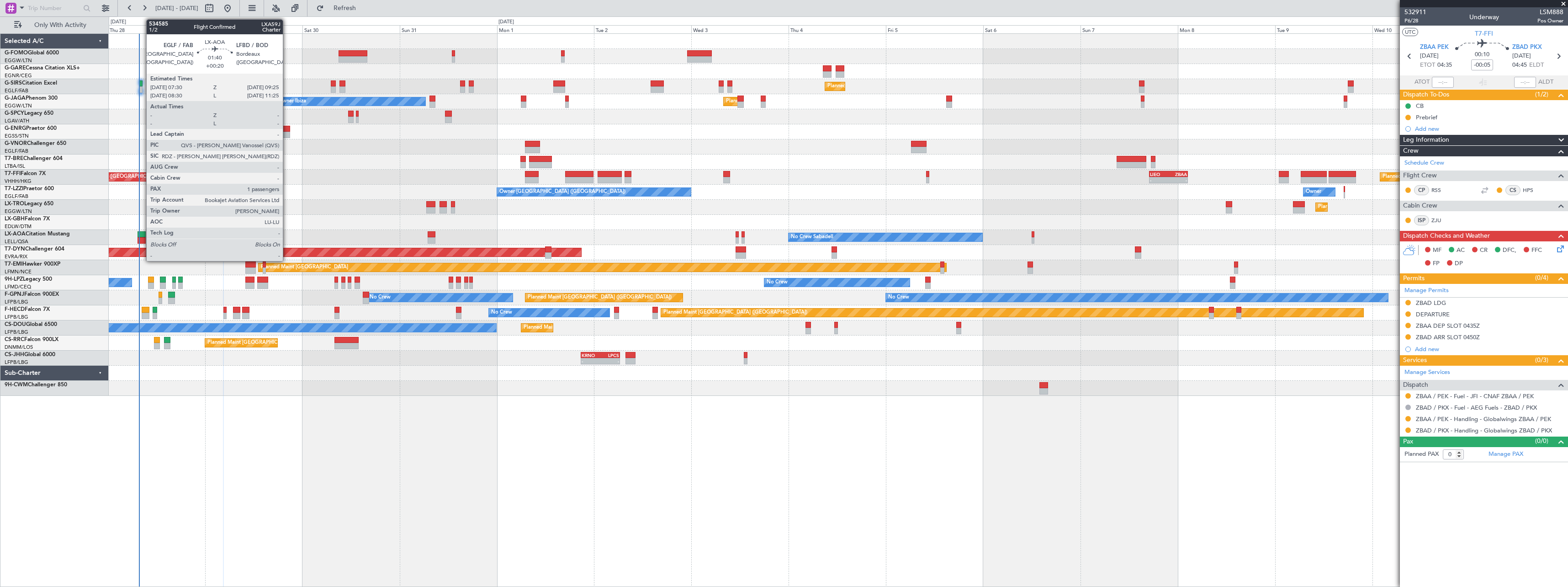
click at [142, 234] on div at bounding box center [142, 234] width 9 height 7
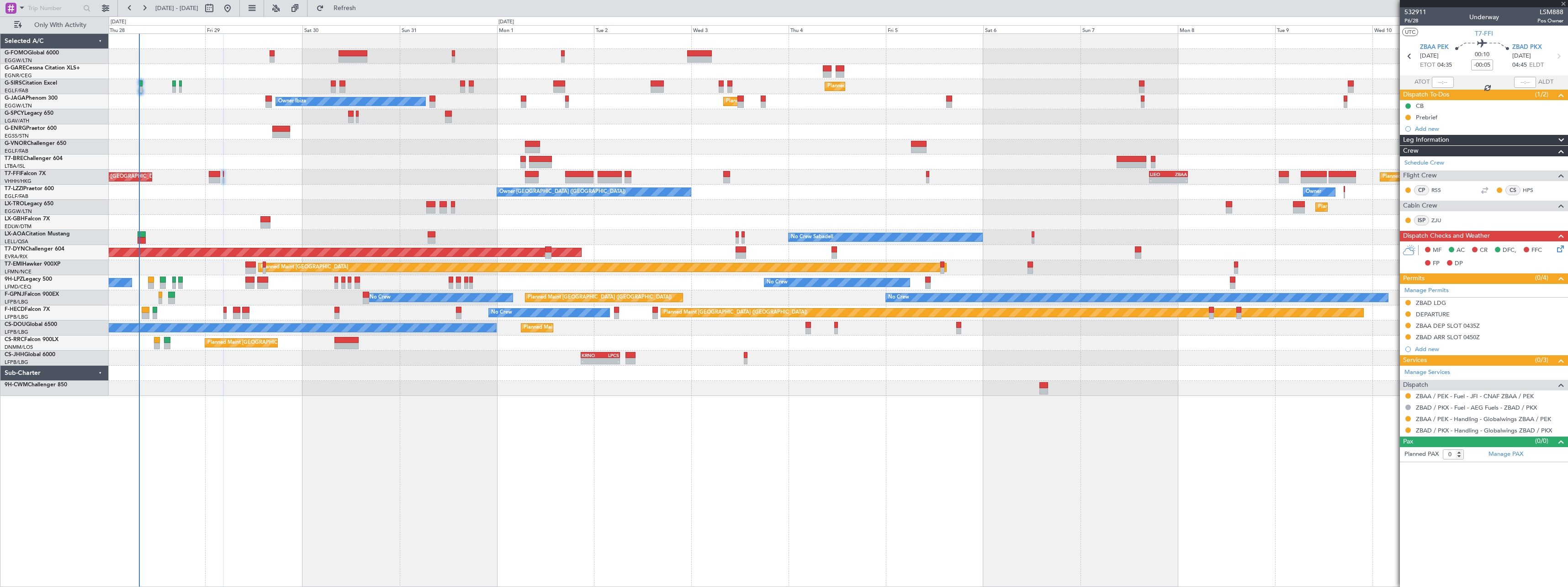
type input "+00:20"
type input "1"
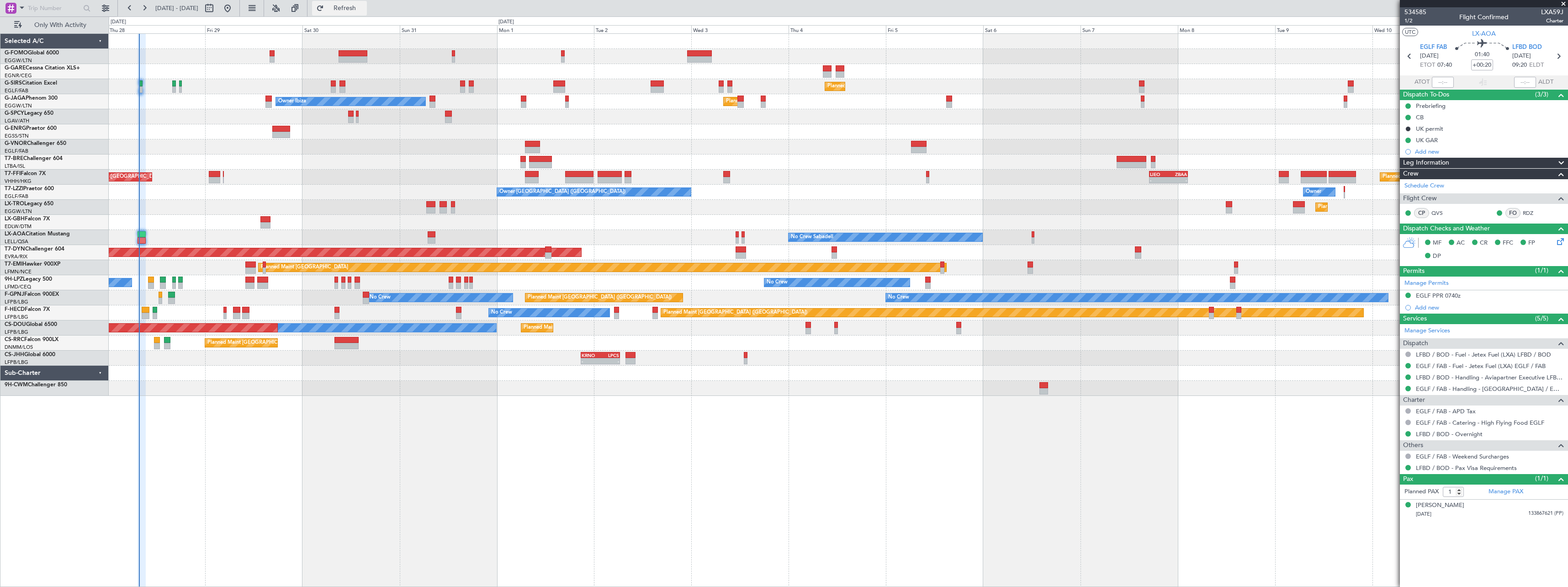
click at [364, 6] on span "Refresh" at bounding box center [345, 8] width 38 height 7
click at [364, 7] on span "Refresh" at bounding box center [345, 8] width 38 height 7
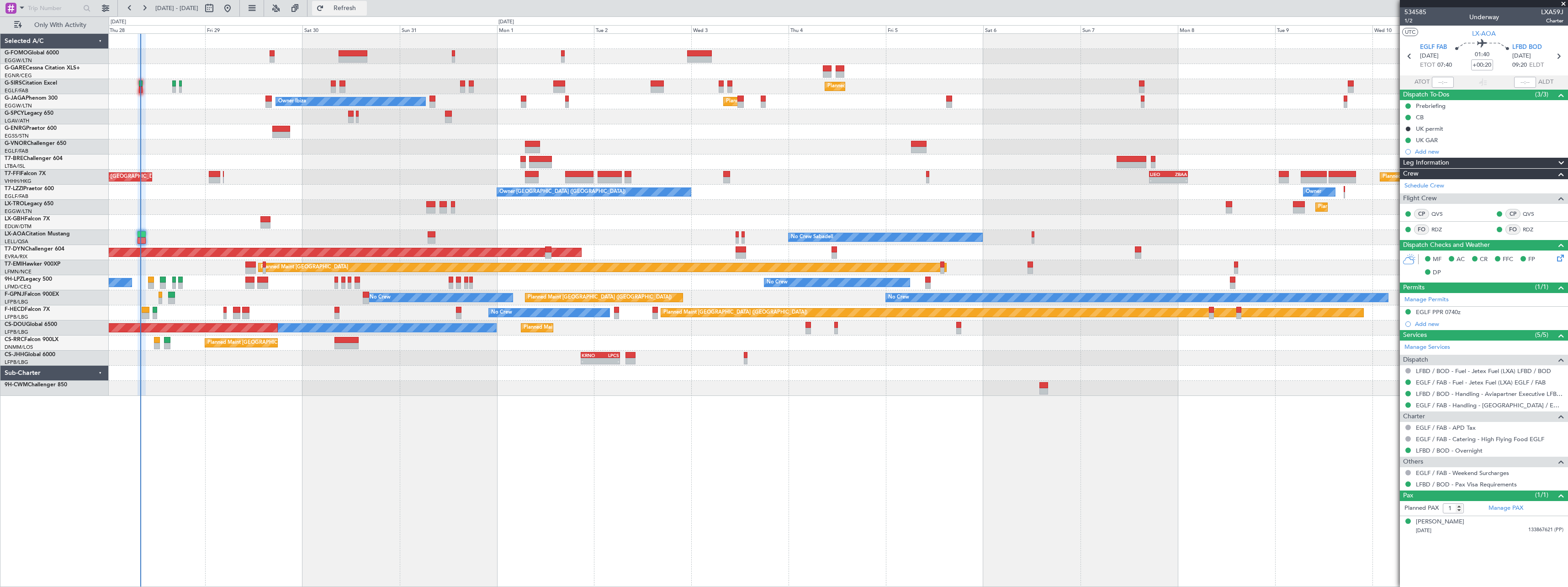
type input "07:52"
